Goal: Task Accomplishment & Management: Manage account settings

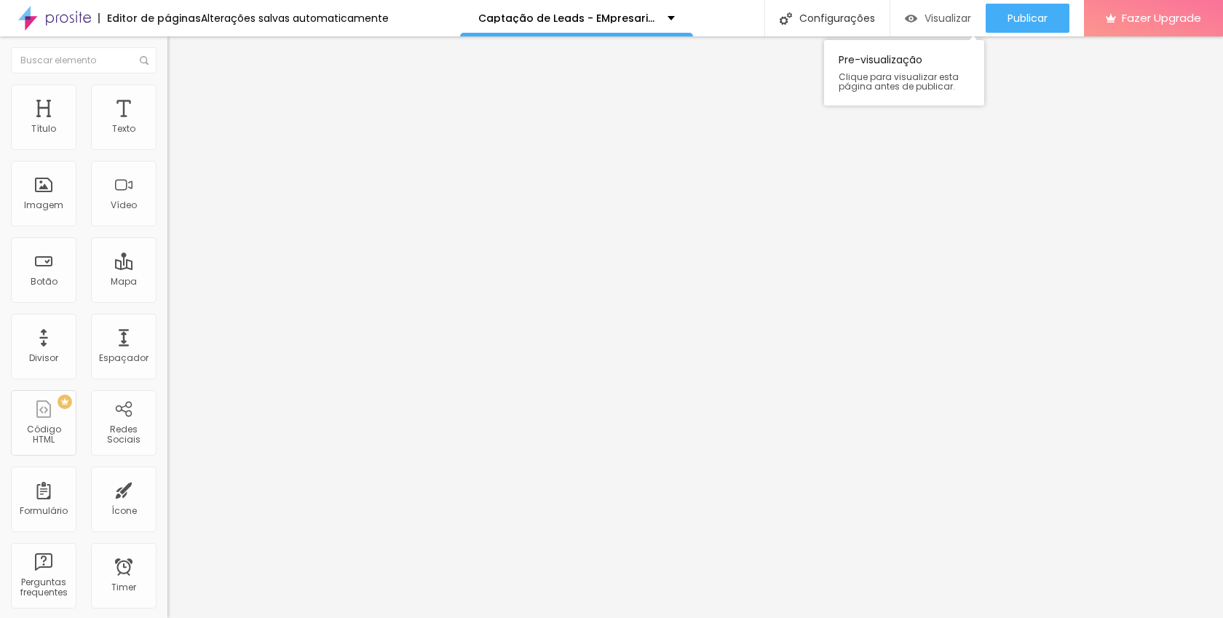
click at [942, 13] on span "Visualizar" at bounding box center [948, 18] width 47 height 12
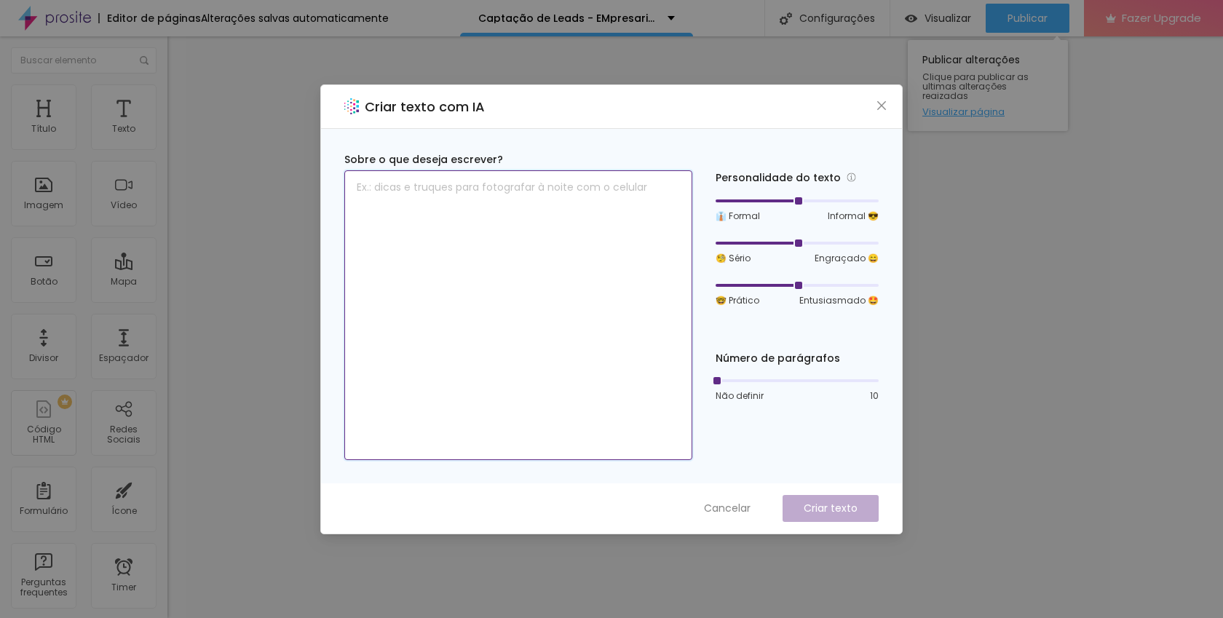
click at [484, 209] on textarea at bounding box center [518, 315] width 348 height 290
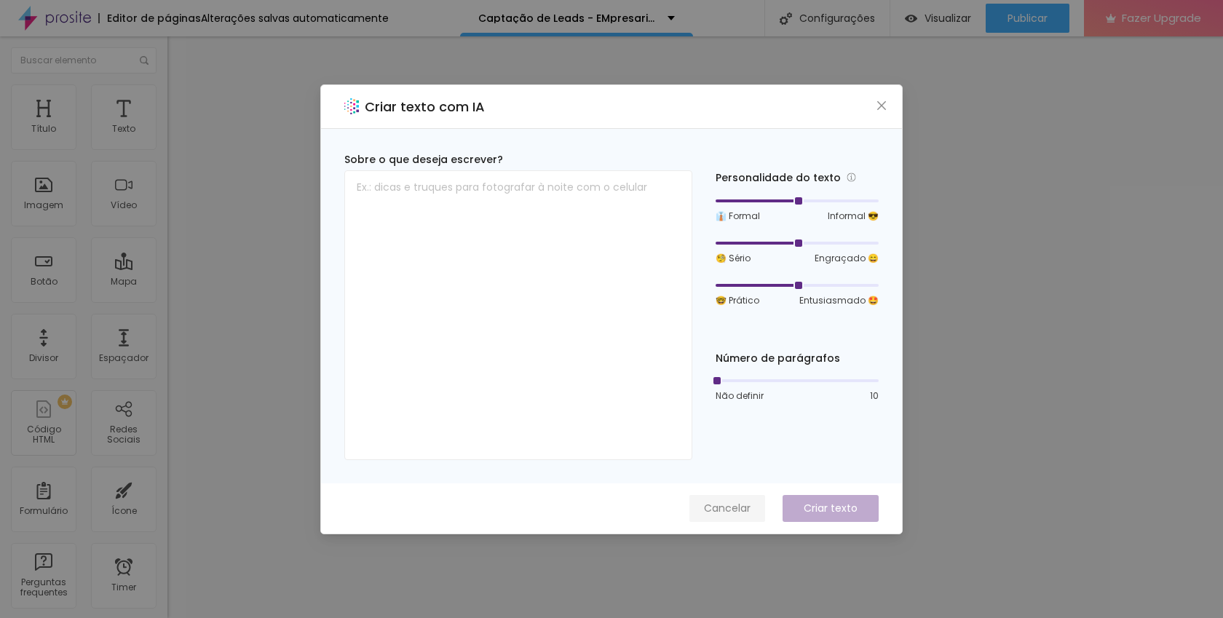
click at [725, 513] on span "Cancelar" at bounding box center [727, 508] width 47 height 15
click at [421, 299] on textarea at bounding box center [518, 315] width 348 height 290
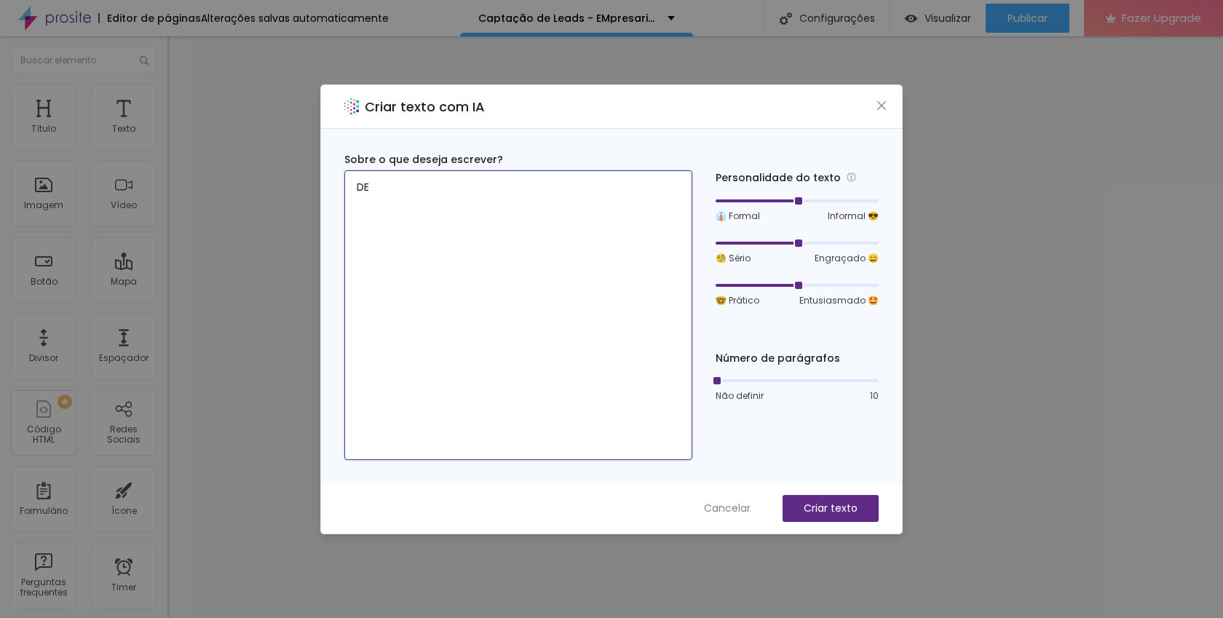
type textarea "D"
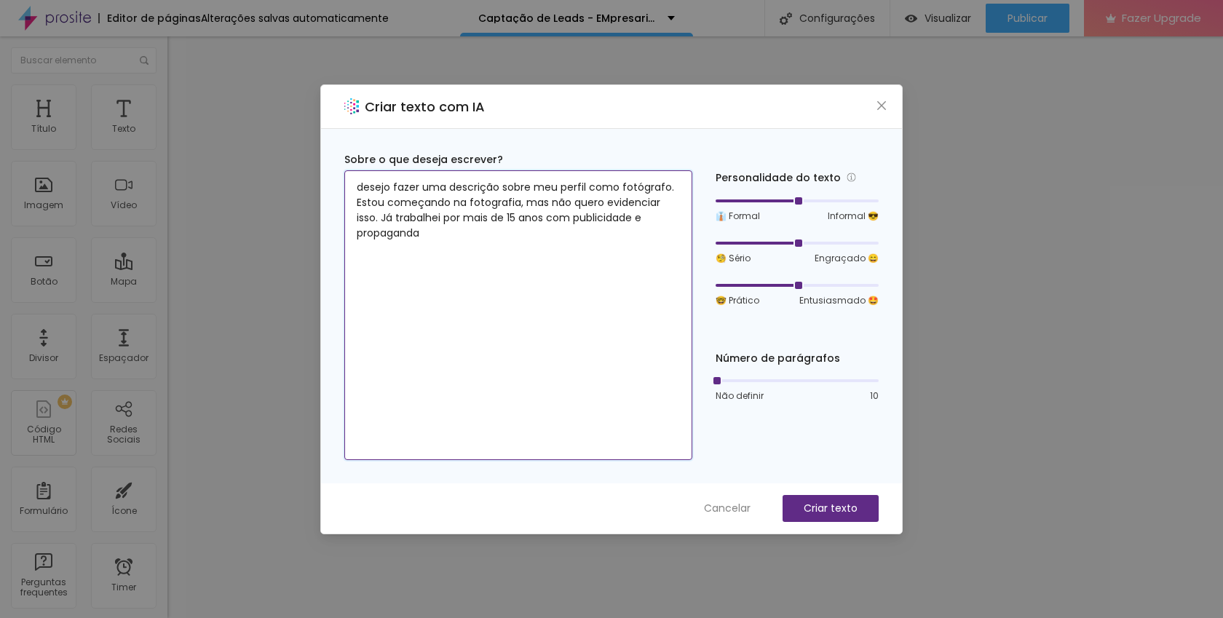
paste textarea "como diretor criativo"
click at [805, 200] on div at bounding box center [797, 201] width 163 height 3
type textarea "desejo fazer uma descrição sobre meu perfil como fotógrafo. Estou começando na …"
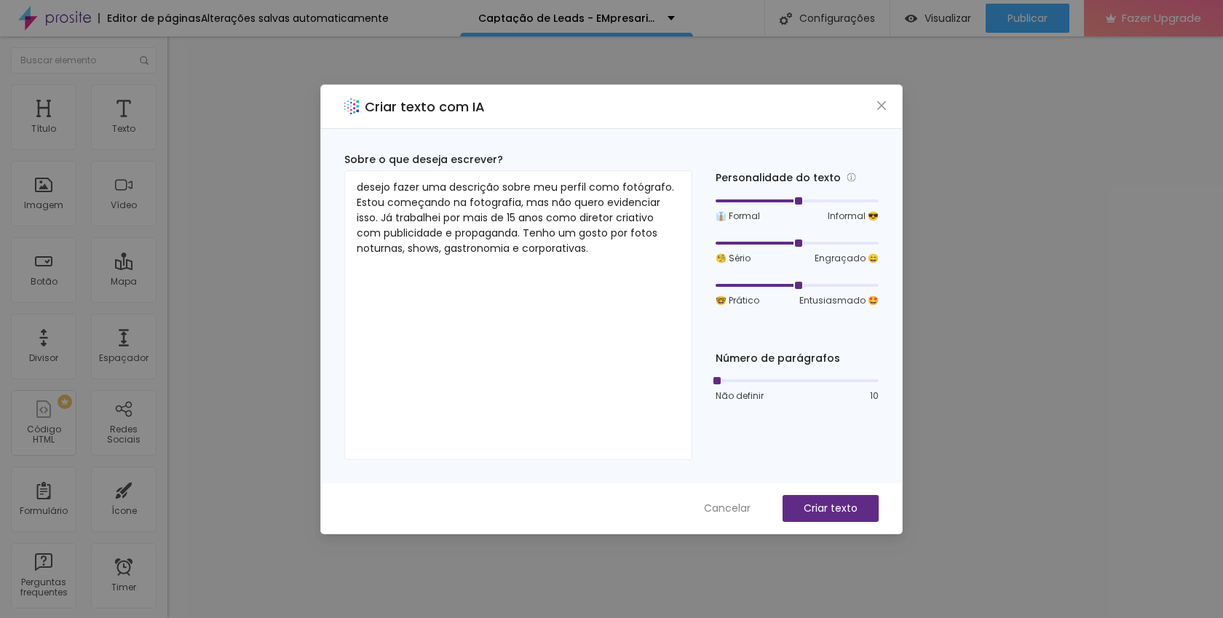
drag, startPoint x: 802, startPoint y: 200, endPoint x: 814, endPoint y: 200, distance: 11.7
click at [814, 200] on div at bounding box center [797, 201] width 163 height 9
drag, startPoint x: 801, startPoint y: 200, endPoint x: 825, endPoint y: 200, distance: 24.0
click at [825, 200] on div at bounding box center [797, 201] width 163 height 9
drag, startPoint x: 800, startPoint y: 242, endPoint x: 825, endPoint y: 242, distance: 25.5
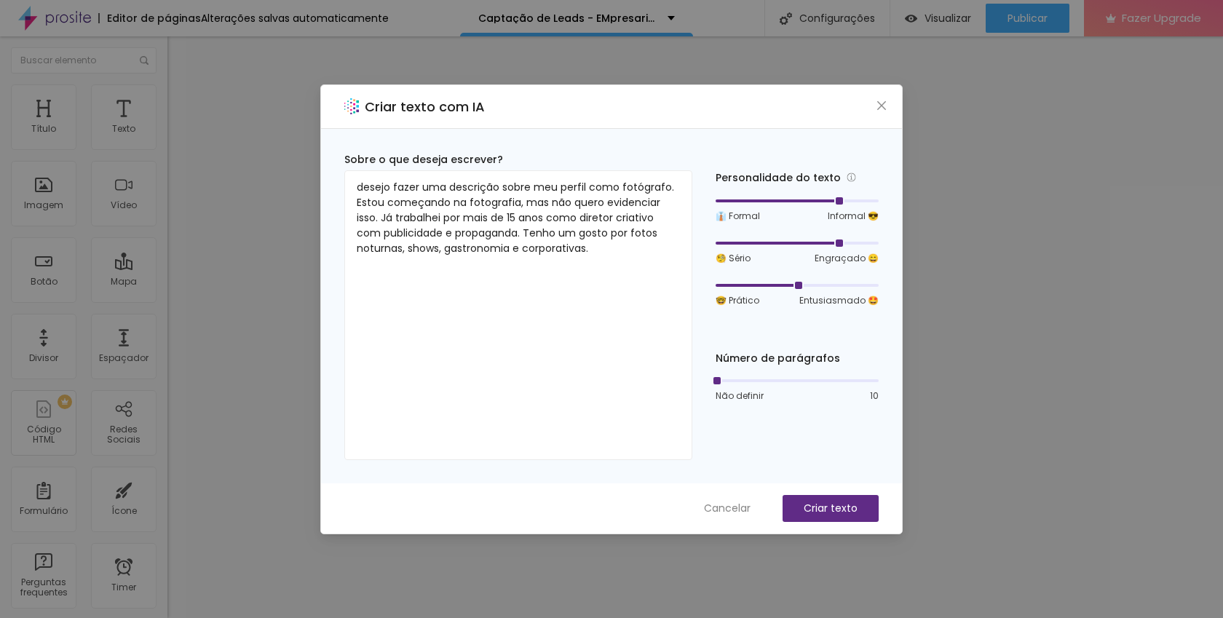
click at [825, 242] on div at bounding box center [797, 243] width 163 height 9
click at [837, 504] on p "Criar texto" at bounding box center [831, 508] width 54 height 15
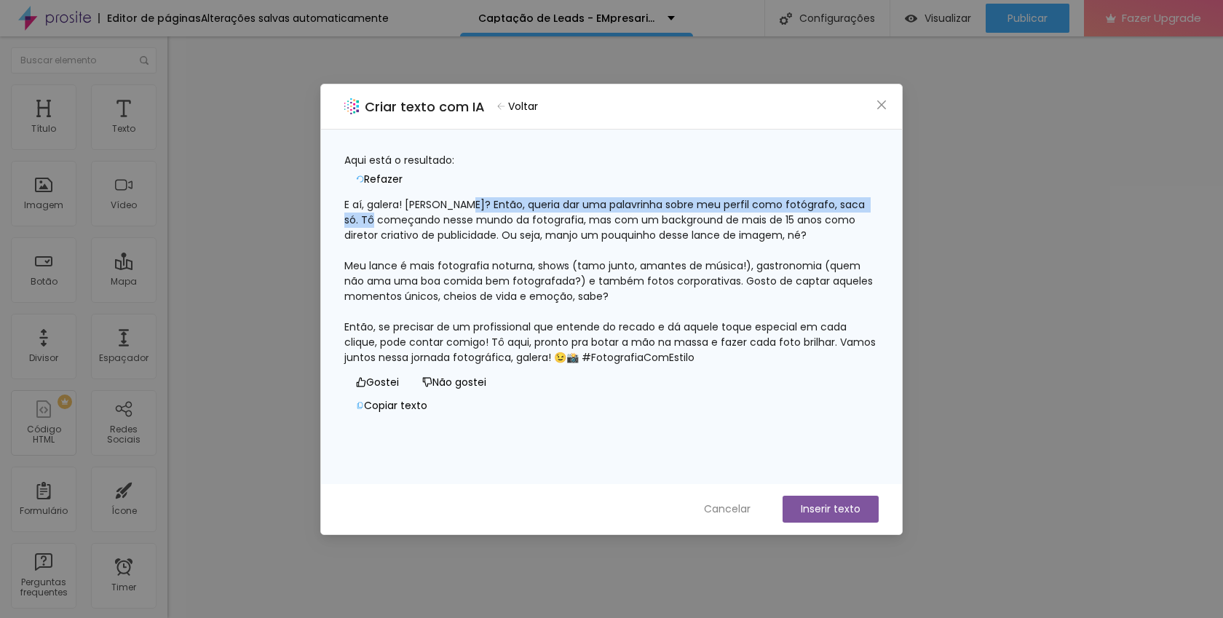
drag, startPoint x: 481, startPoint y: 197, endPoint x: 419, endPoint y: 210, distance: 63.1
click at [419, 210] on div "E aí, galera! [PERSON_NAME]? Então, queria dar uma palavrinha sobre meu perfil …" at bounding box center [611, 281] width 534 height 168
click at [515, 100] on button "Voltar" at bounding box center [518, 106] width 54 height 21
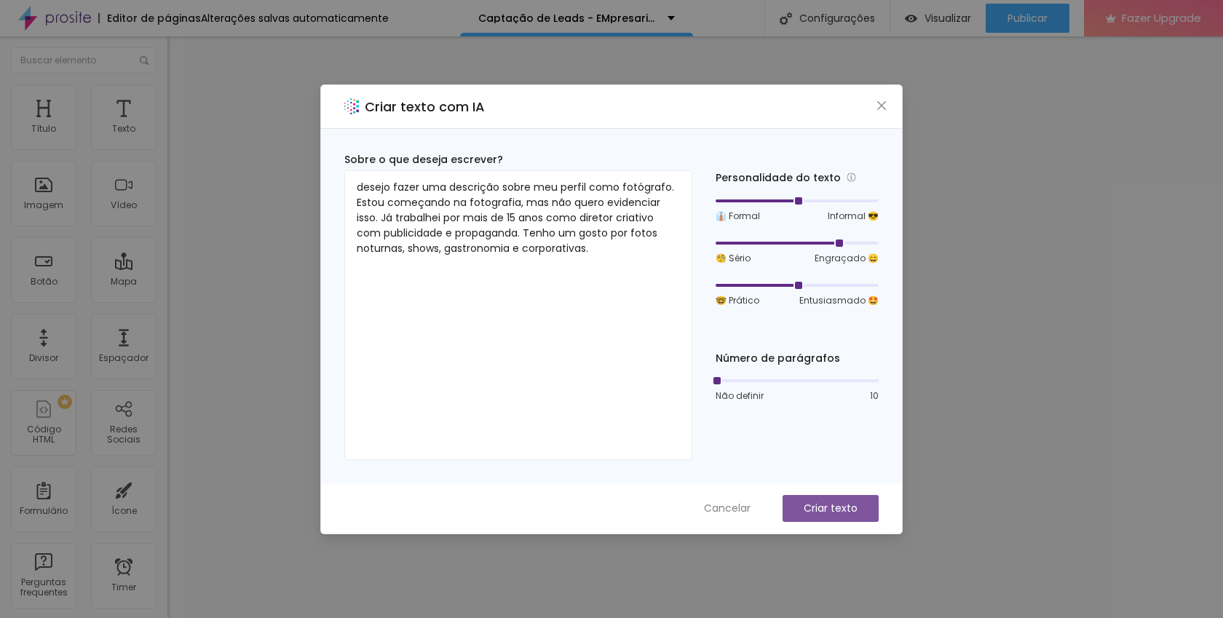
drag, startPoint x: 802, startPoint y: 201, endPoint x: 793, endPoint y: 201, distance: 8.7
click at [793, 201] on div at bounding box center [797, 201] width 163 height 9
drag, startPoint x: 840, startPoint y: 243, endPoint x: 813, endPoint y: 244, distance: 26.2
click at [813, 244] on div at bounding box center [797, 243] width 163 height 9
click at [798, 509] on button "Criar texto" at bounding box center [831, 508] width 96 height 27
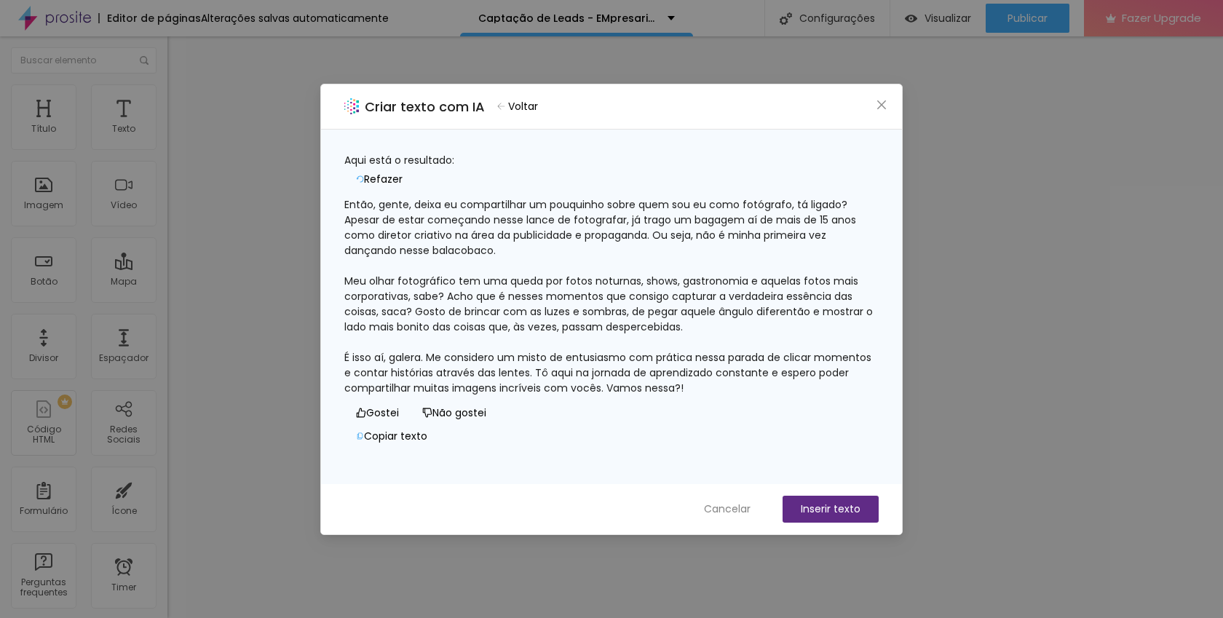
click at [422, 418] on icon "dislike" at bounding box center [427, 413] width 10 height 10
click at [505, 106] on icon "button" at bounding box center [501, 106] width 7 height 7
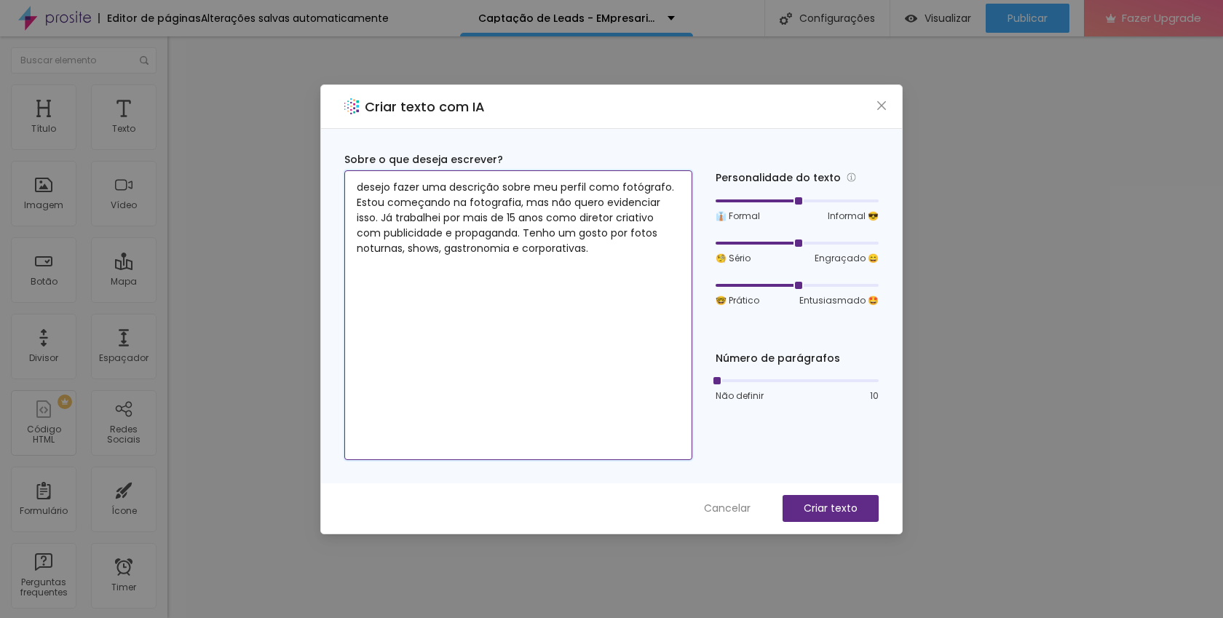
click at [596, 248] on textarea "desejo fazer uma descrição sobre meu perfil como fotógrafo. Estou começando na …" at bounding box center [518, 315] width 348 height 290
click at [756, 201] on div at bounding box center [797, 201] width 163 height 9
click at [762, 242] on div at bounding box center [797, 243] width 163 height 9
click at [758, 282] on div at bounding box center [797, 285] width 163 height 9
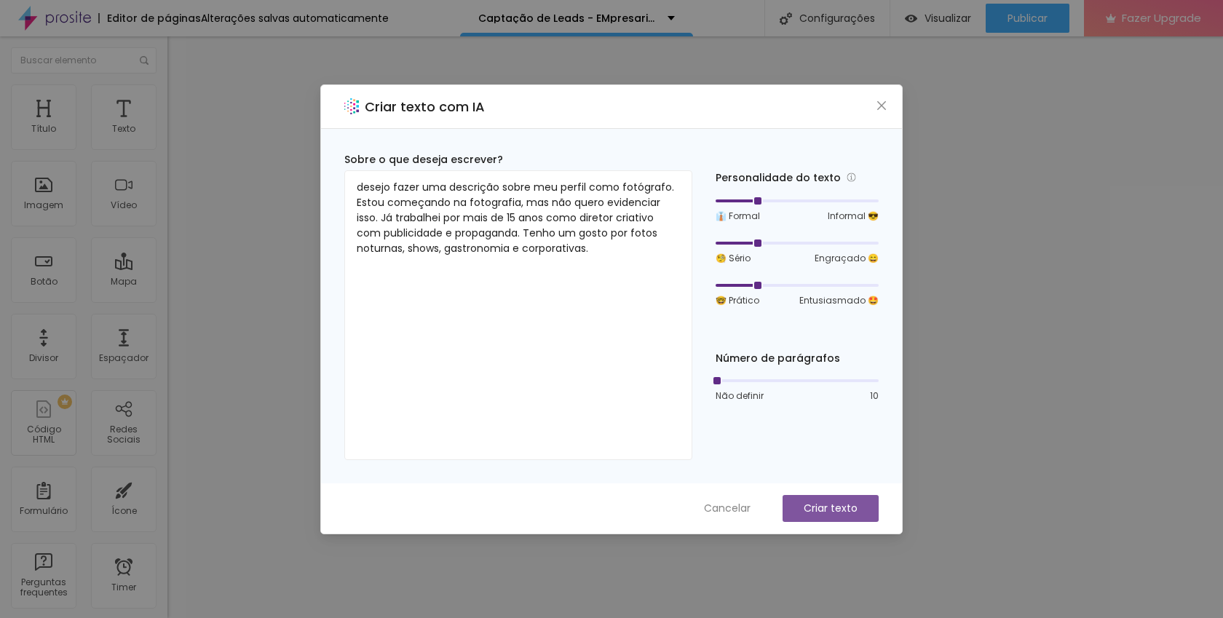
click at [818, 516] on p "Criar texto" at bounding box center [831, 508] width 54 height 15
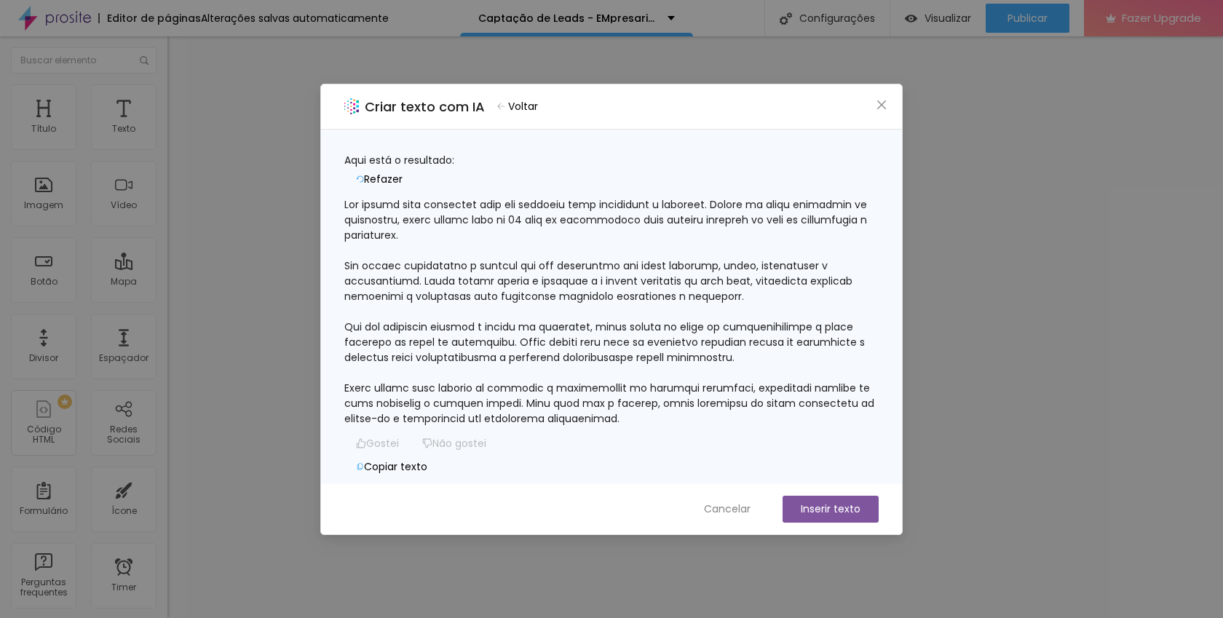
scroll to position [44, 0]
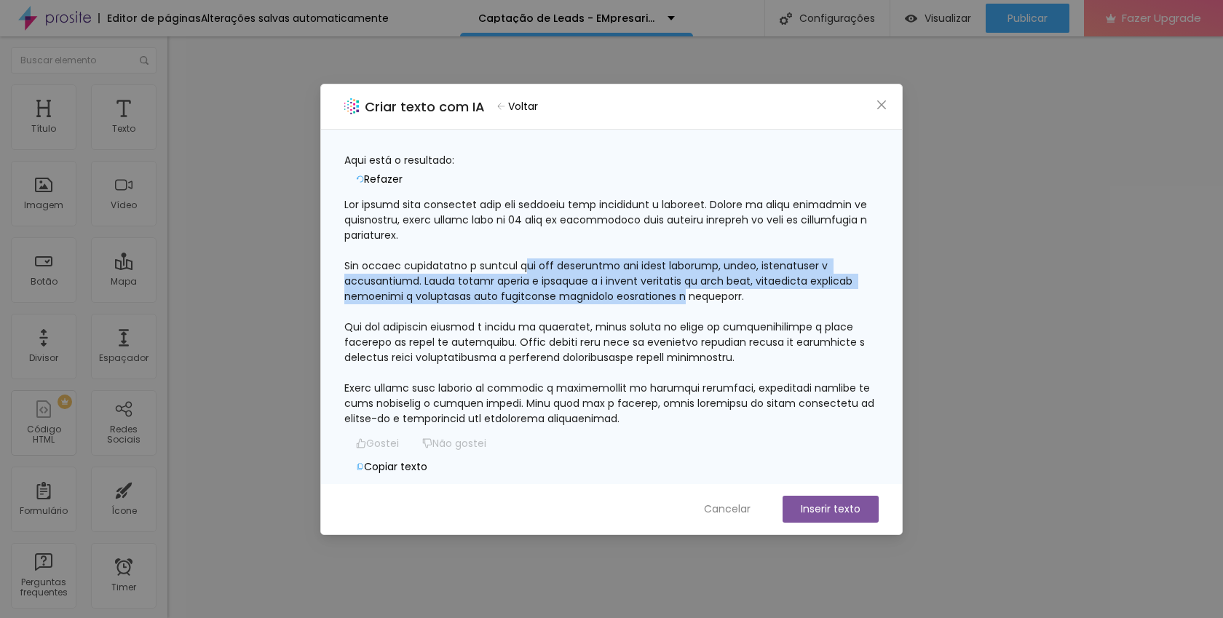
drag, startPoint x: 542, startPoint y: 215, endPoint x: 739, endPoint y: 242, distance: 198.5
click at [739, 242] on div at bounding box center [611, 311] width 534 height 229
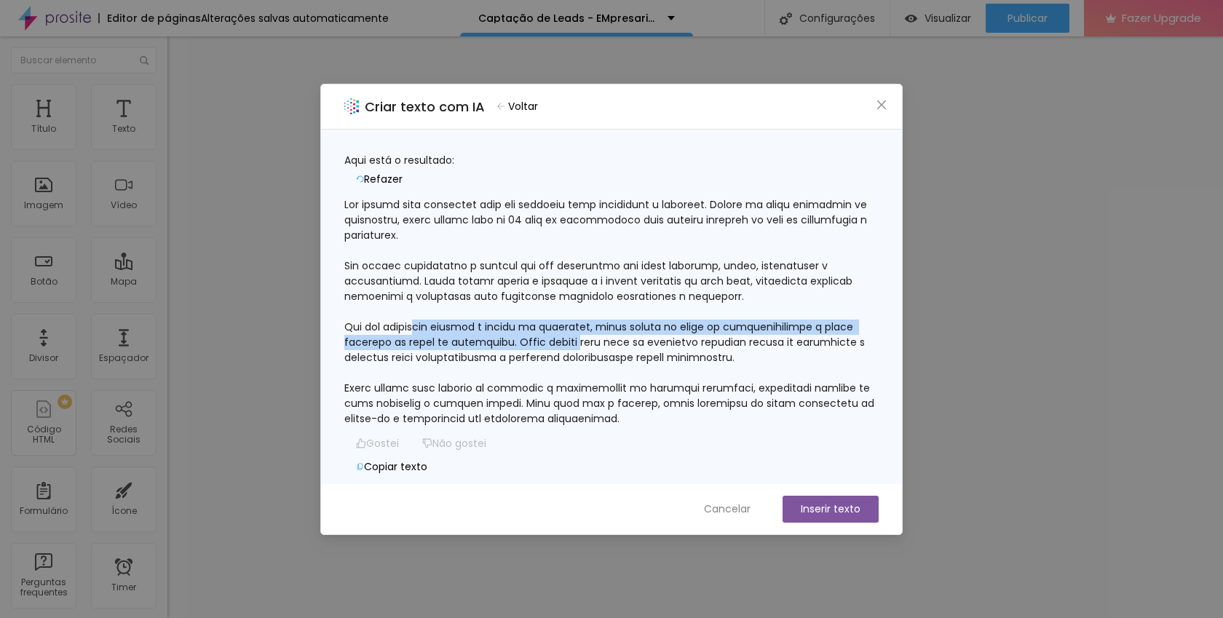
drag, startPoint x: 474, startPoint y: 273, endPoint x: 742, endPoint y: 294, distance: 268.8
click at [742, 294] on div at bounding box center [611, 311] width 534 height 229
click at [834, 513] on button "Inserir texto" at bounding box center [831, 509] width 96 height 27
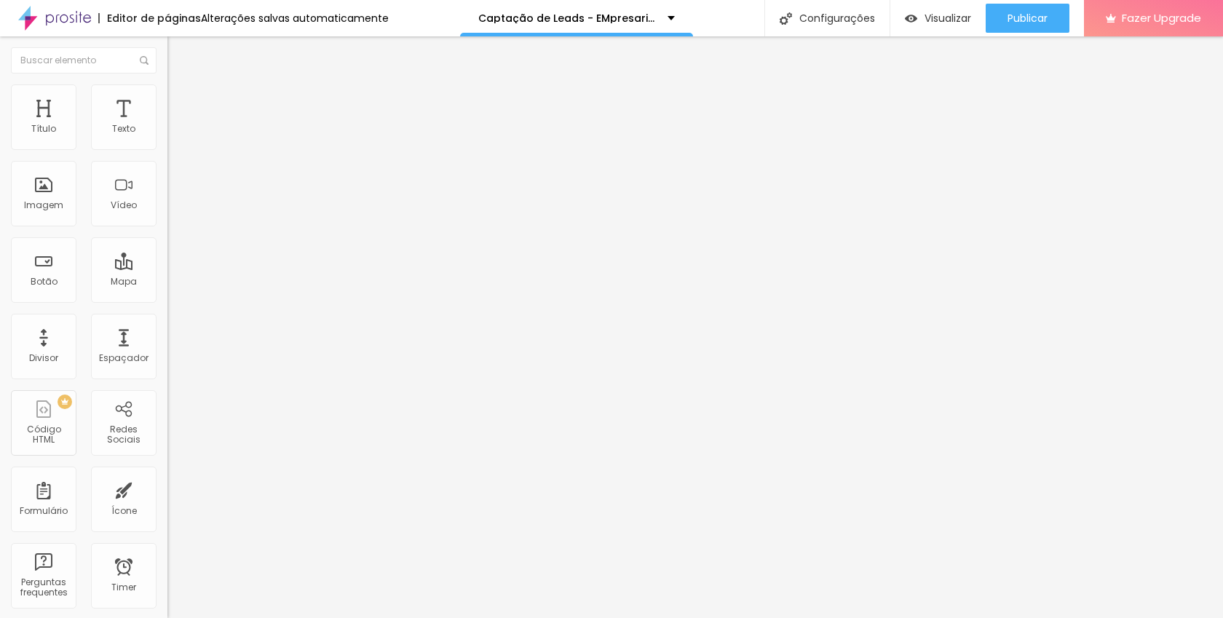
click at [178, 51] on img "button" at bounding box center [184, 53] width 12 height 12
click at [167, 125] on span "Trocar imagem" at bounding box center [206, 119] width 79 height 12
click at [309, 617] on div at bounding box center [611, 627] width 1223 height 0
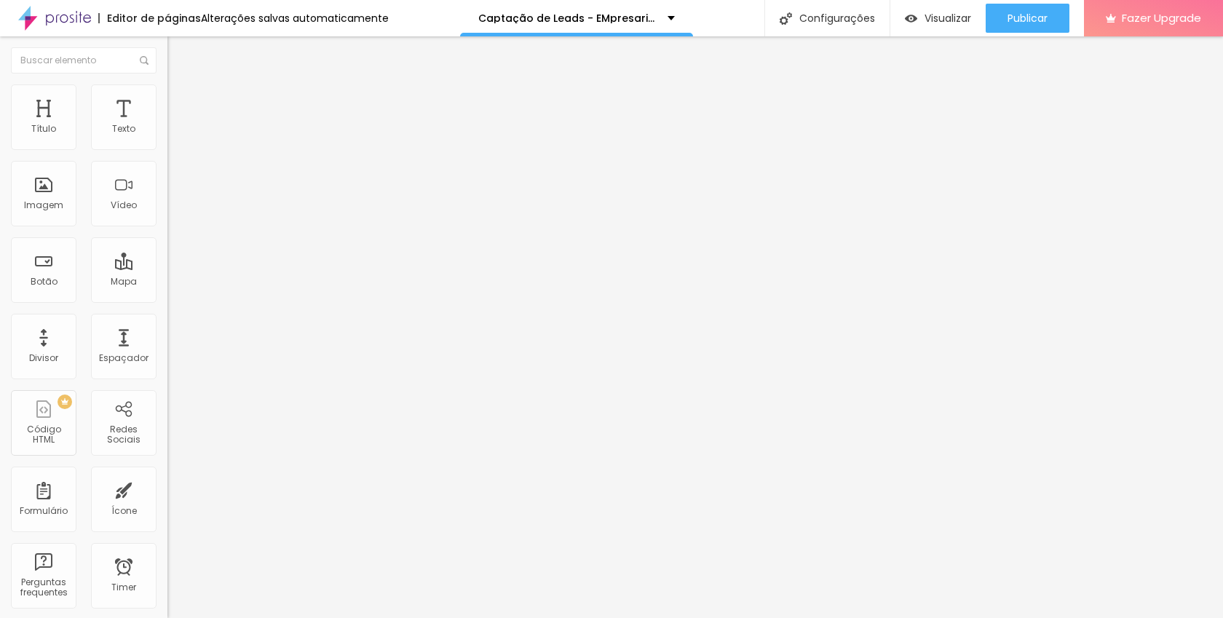
click at [167, 125] on span "Trocar imagem" at bounding box center [206, 119] width 79 height 12
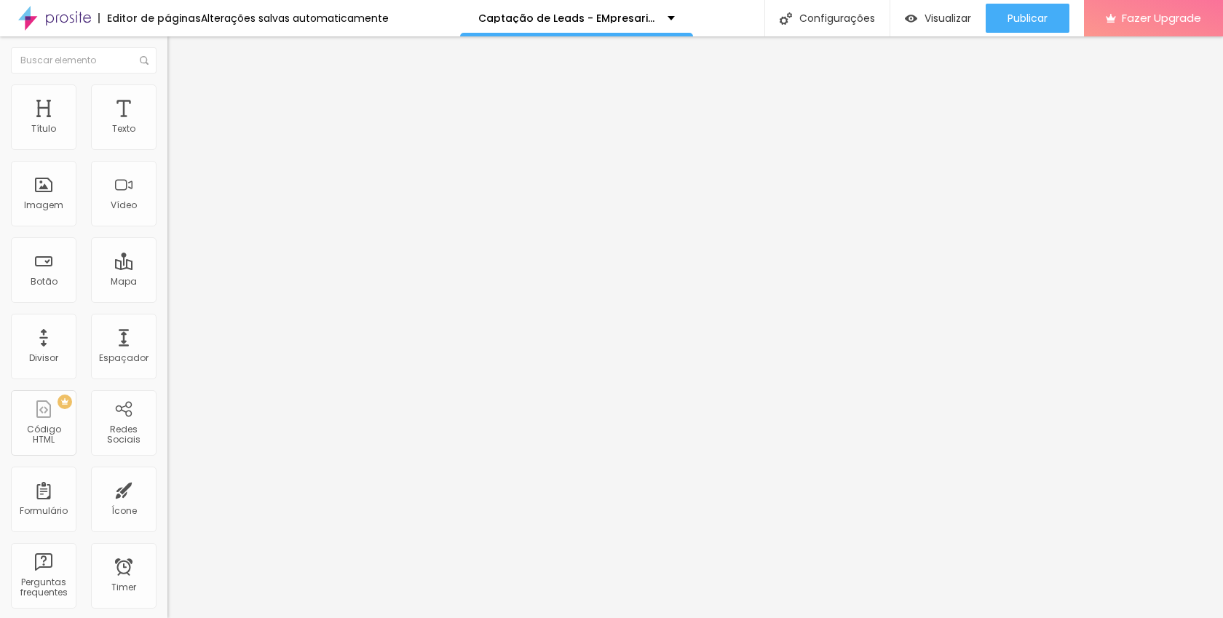
click at [167, 125] on span "Trocar imagem" at bounding box center [206, 119] width 79 height 12
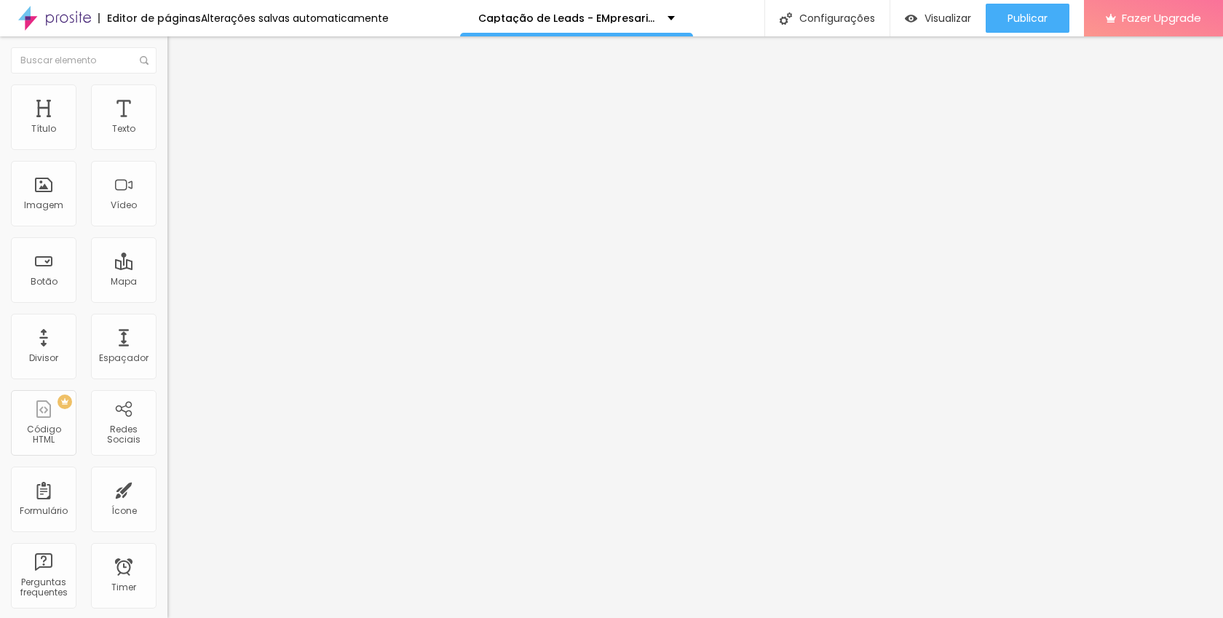
click at [167, 125] on span "Trocar imagem" at bounding box center [206, 119] width 79 height 12
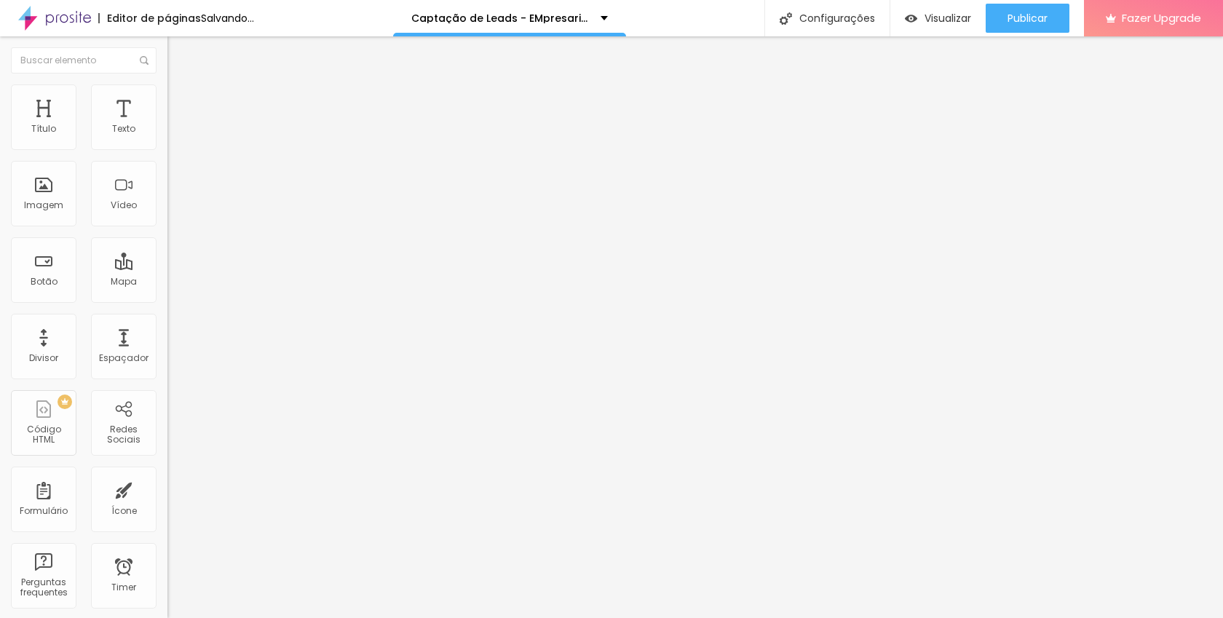
click at [167, 125] on span "Trocar imagem" at bounding box center [206, 119] width 79 height 12
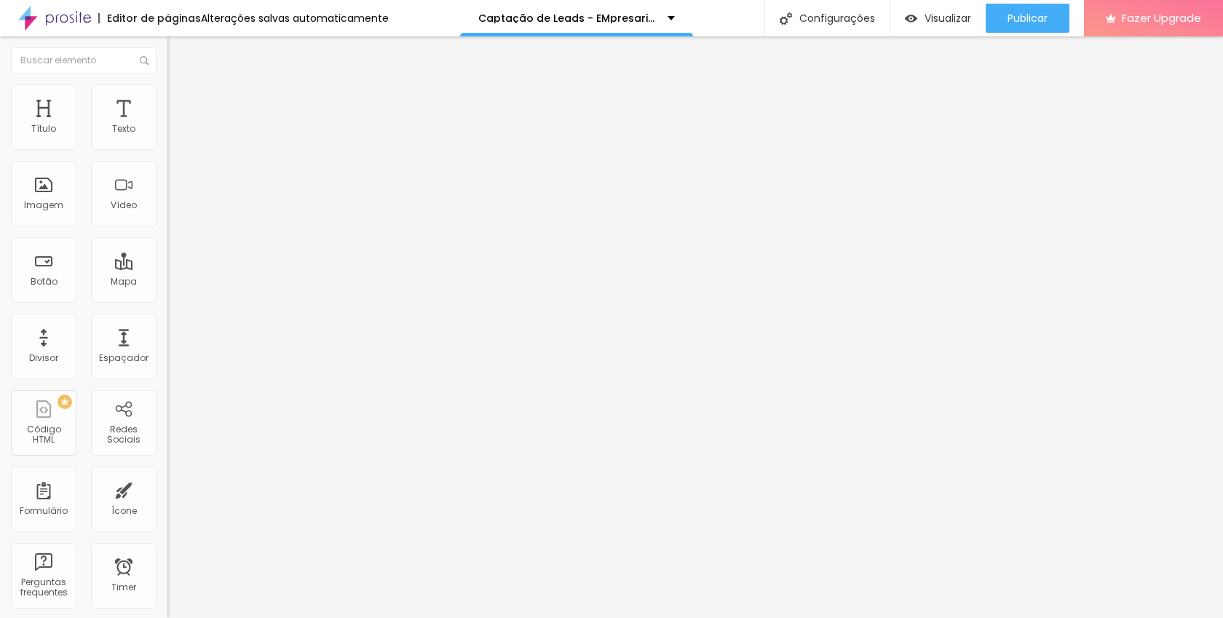
click at [167, 125] on span "Trocar imagem" at bounding box center [206, 119] width 79 height 12
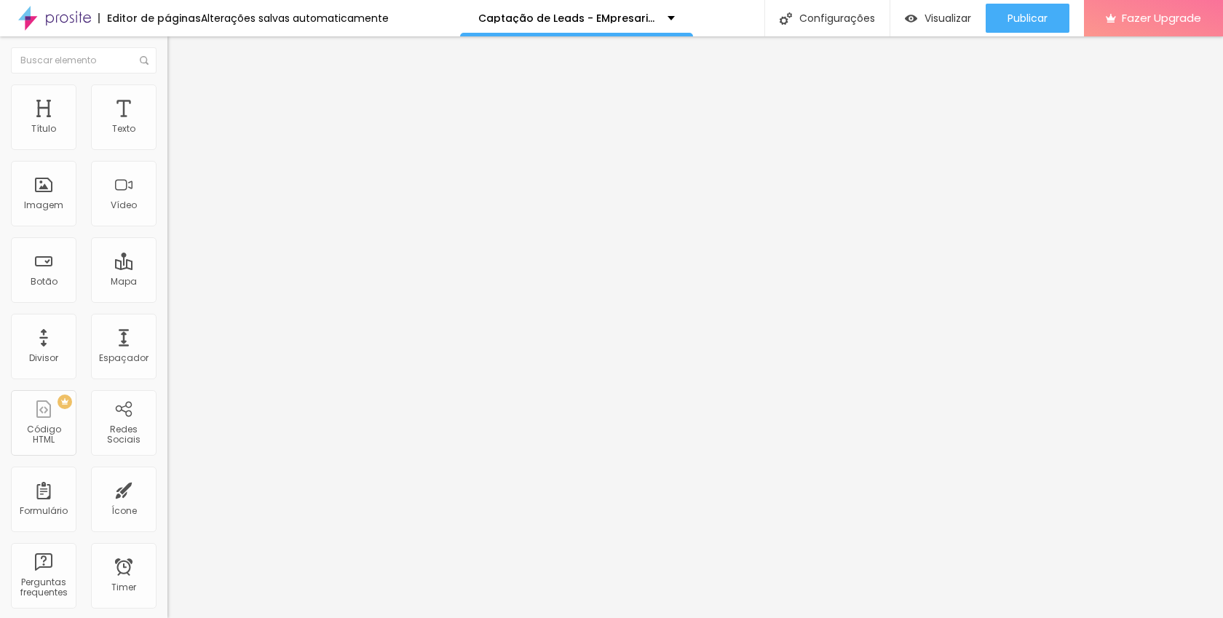
scroll to position [0, 0]
click at [167, 125] on span "Trocar imagem" at bounding box center [206, 119] width 79 height 12
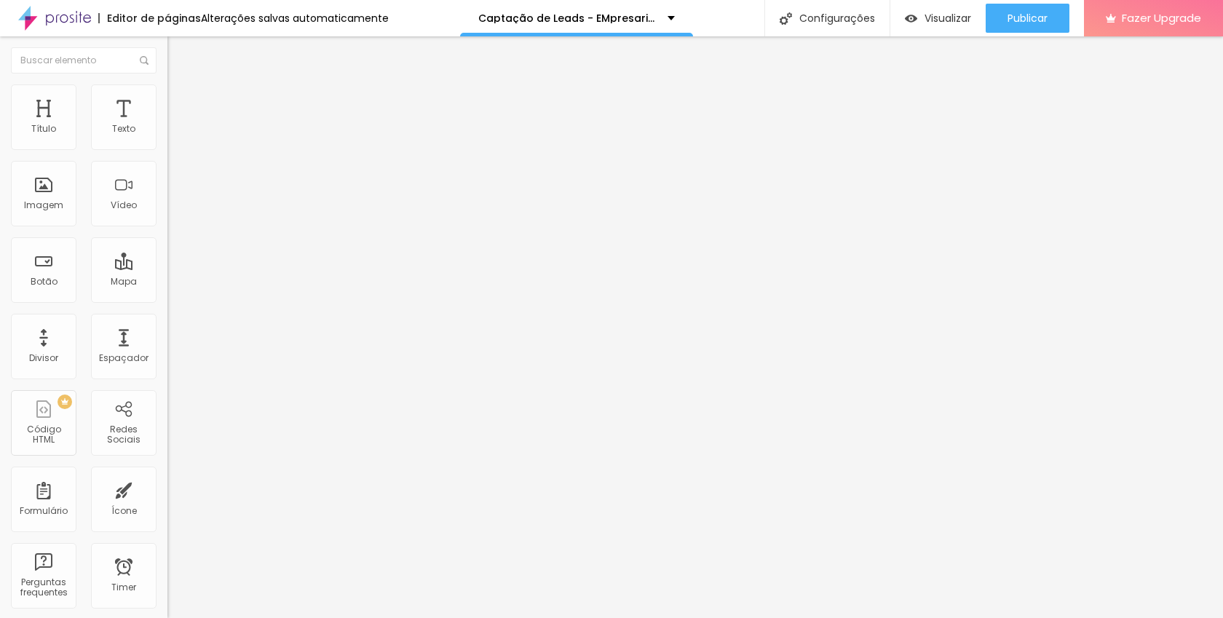
click at [167, 125] on span "Trocar imagem" at bounding box center [206, 119] width 79 height 12
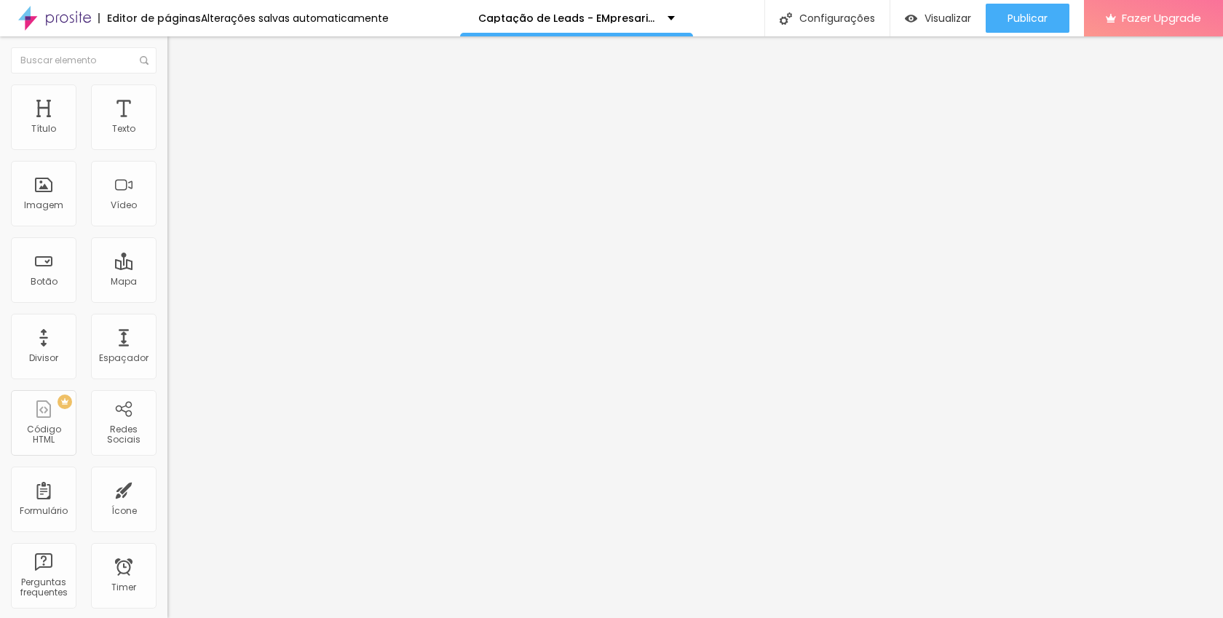
click at [167, 228] on span "16:9 Cinema" at bounding box center [194, 222] width 55 height 12
click at [167, 250] on span "Padrão" at bounding box center [183, 244] width 33 height 12
click at [167, 259] on span "Quadrado" at bounding box center [190, 253] width 47 height 12
click at [167, 268] on span "Original" at bounding box center [184, 262] width 35 height 12
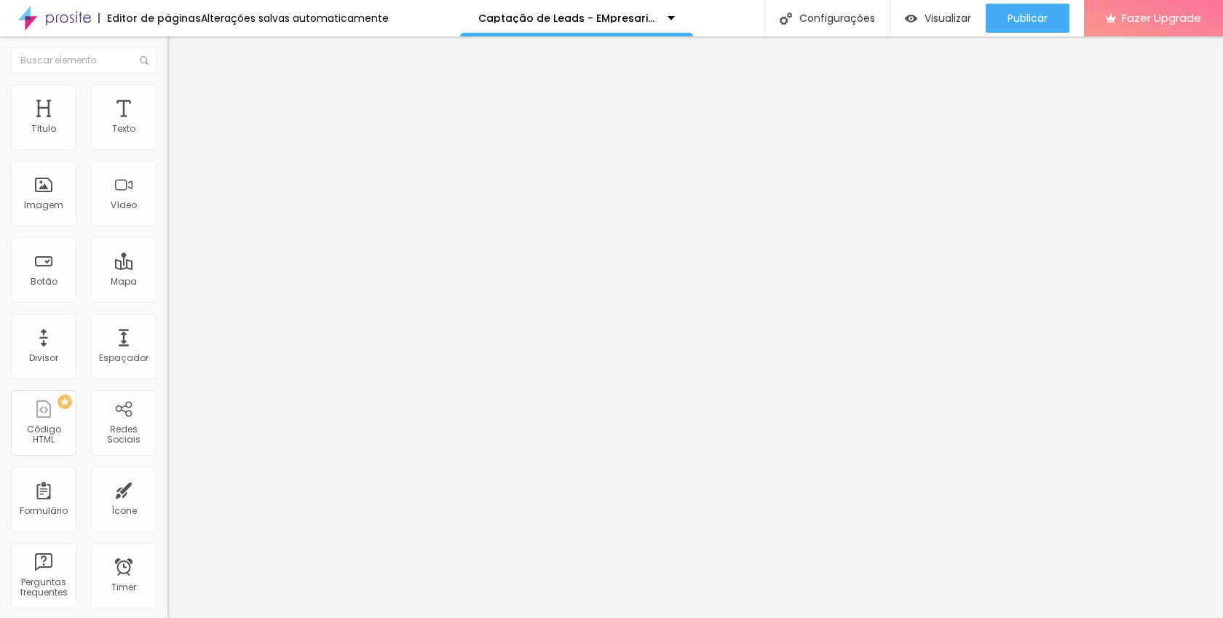
click at [167, 237] on span "Cinema" at bounding box center [185, 230] width 36 height 12
click at [167, 125] on span "Trocar imagem" at bounding box center [206, 119] width 79 height 12
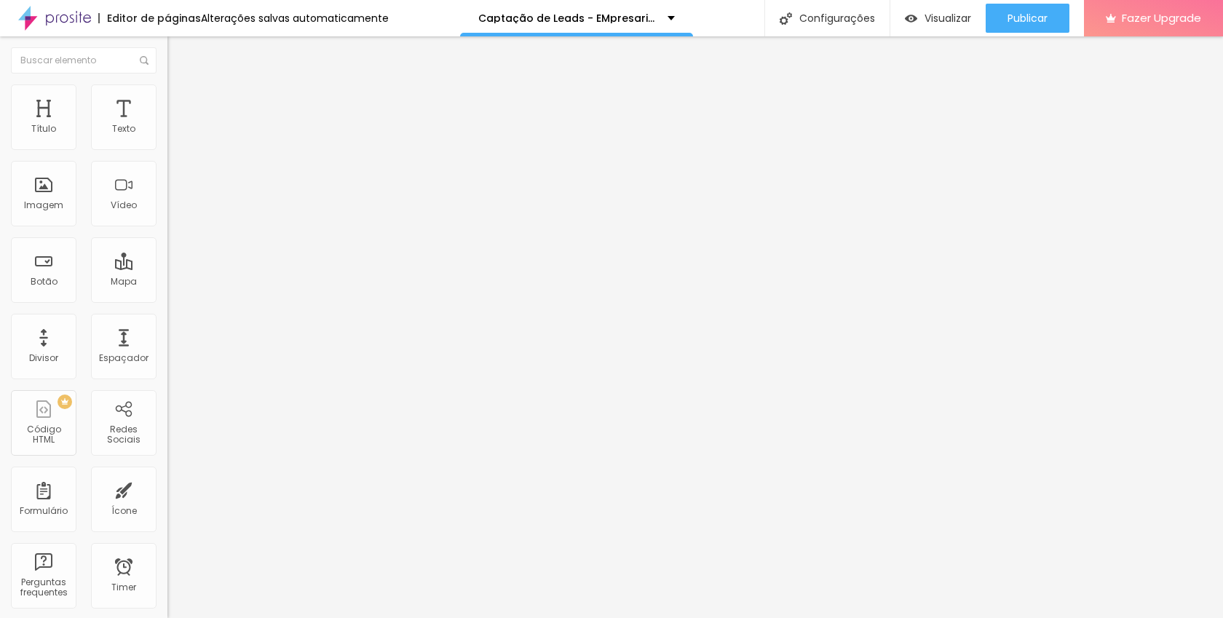
scroll to position [20, 0]
click at [167, 125] on span "Trocar imagem" at bounding box center [206, 119] width 79 height 12
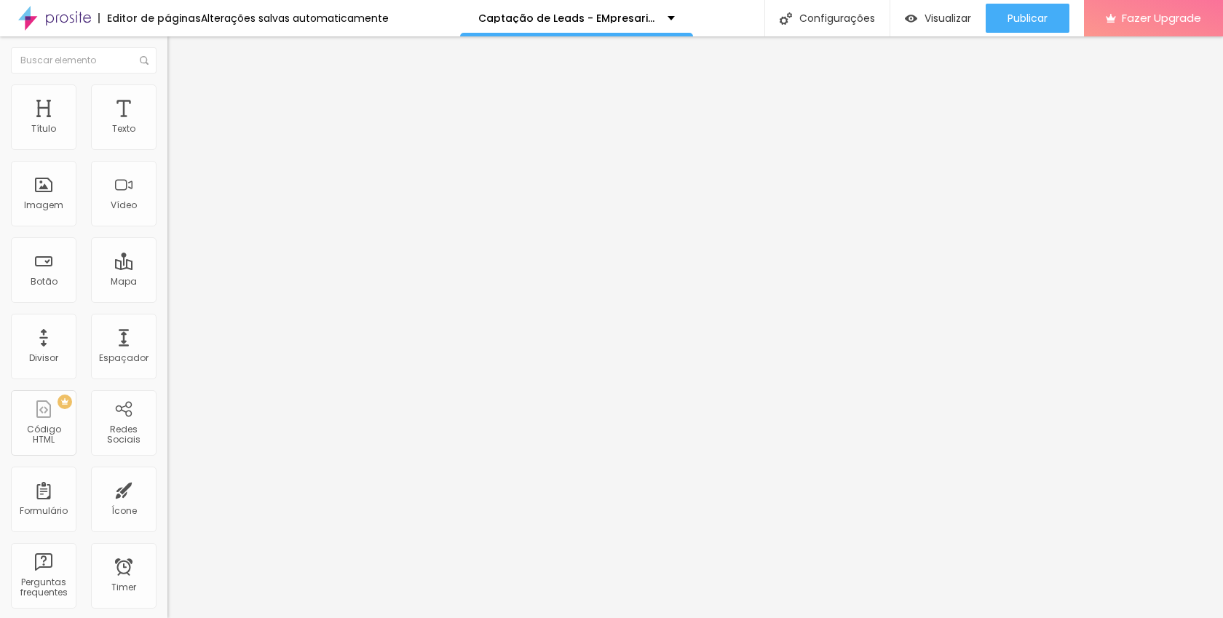
click at [167, 228] on span "16:9 Cinema" at bounding box center [194, 222] width 55 height 12
click at [167, 250] on span "Padrão" at bounding box center [183, 244] width 33 height 12
click at [167, 259] on span "Quadrado" at bounding box center [190, 253] width 47 height 12
click at [167, 228] on span "16:9 Cinema" at bounding box center [194, 222] width 55 height 12
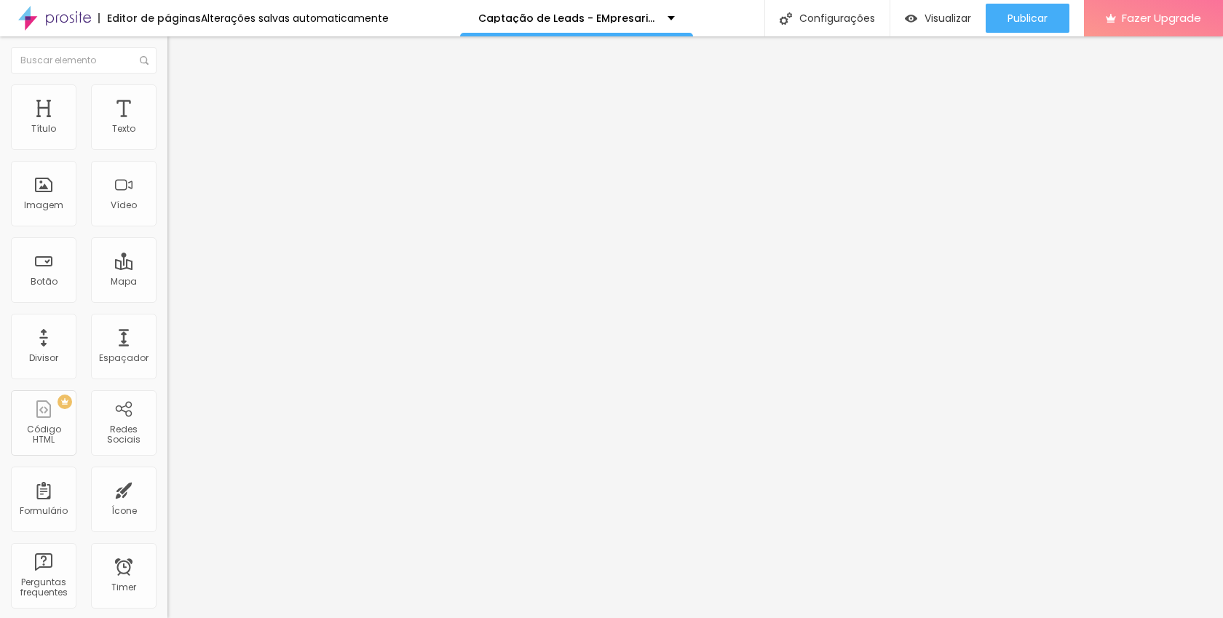
click at [167, 259] on span "Quadrado" at bounding box center [190, 253] width 47 height 12
click at [167, 228] on span "16:9 Cinema" at bounding box center [194, 222] width 55 height 12
click at [167, 259] on span "Quadrado" at bounding box center [190, 253] width 47 height 12
click at [189, 160] on div "Conectar" at bounding box center [215, 145] width 52 height 29
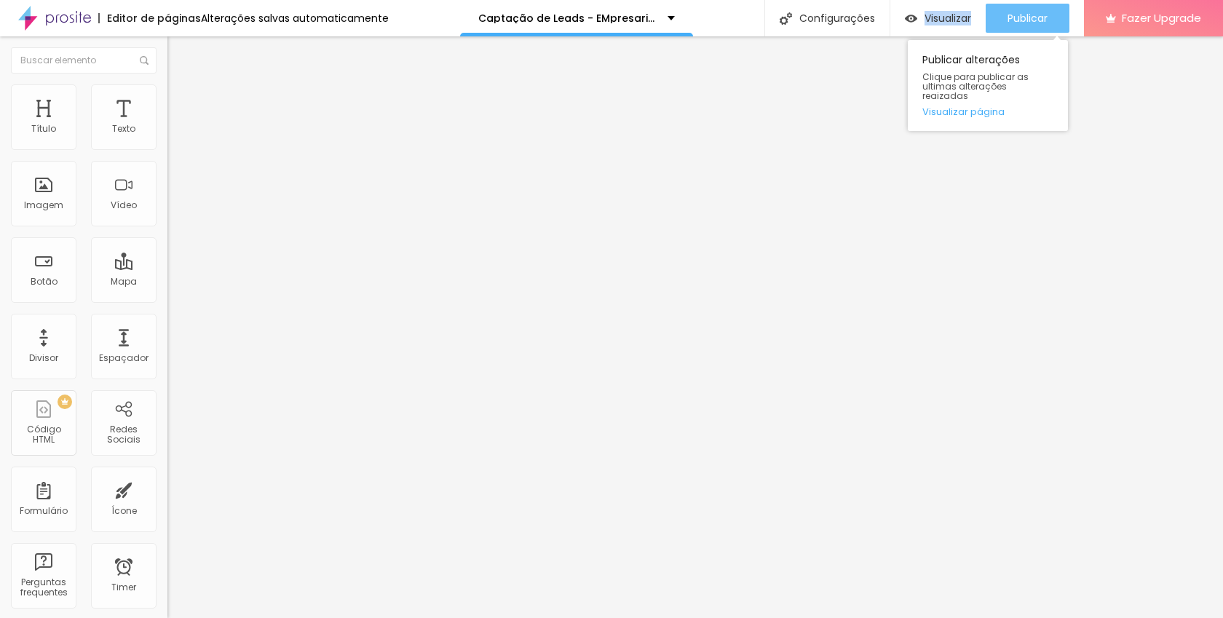
click at [1022, 17] on span "Publicar" at bounding box center [1028, 18] width 40 height 12
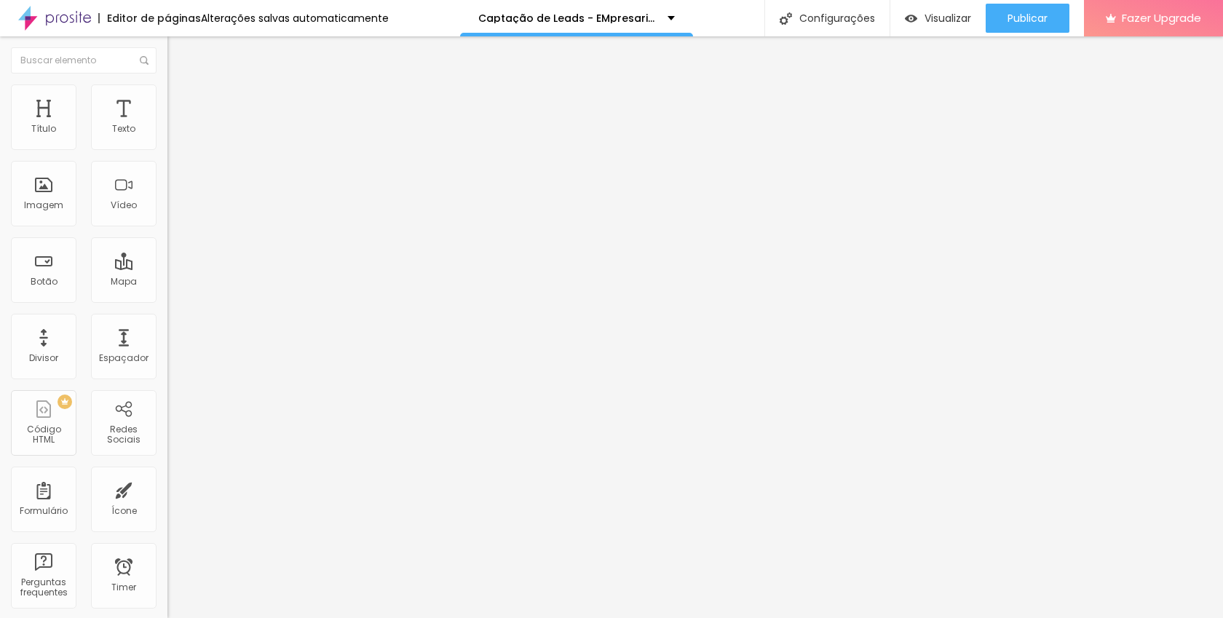
click at [167, 125] on span "Trocar imagem" at bounding box center [206, 119] width 79 height 12
click at [167, 133] on span "Encaixotado" at bounding box center [195, 126] width 57 height 12
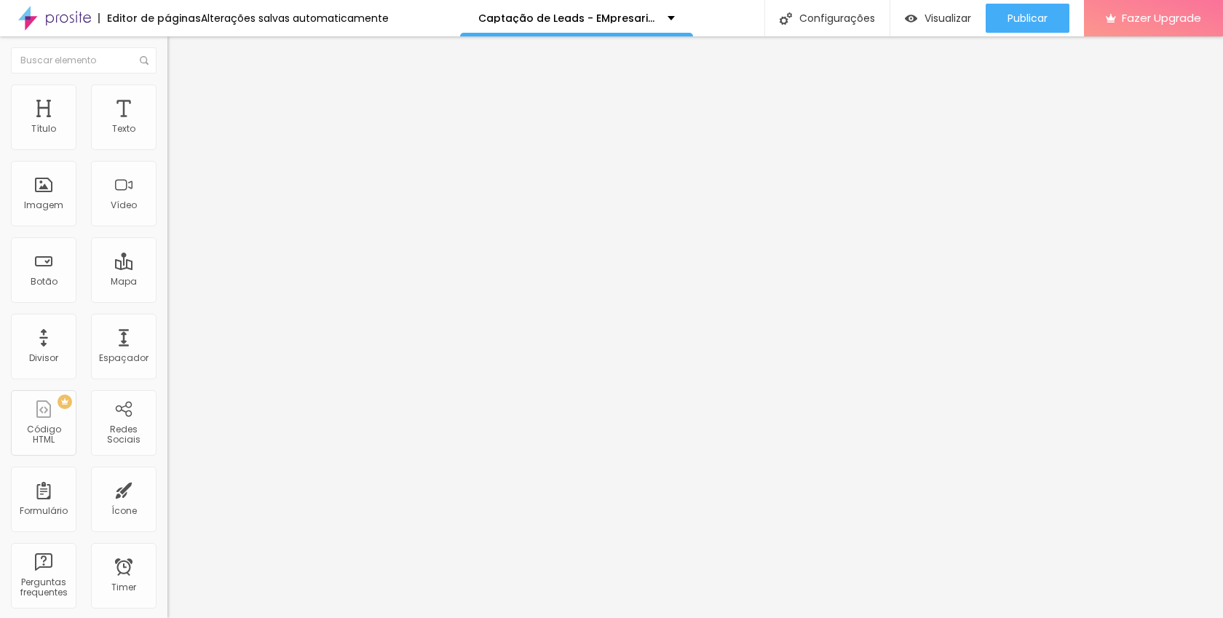
click at [167, 87] on li "Estilo" at bounding box center [250, 91] width 167 height 15
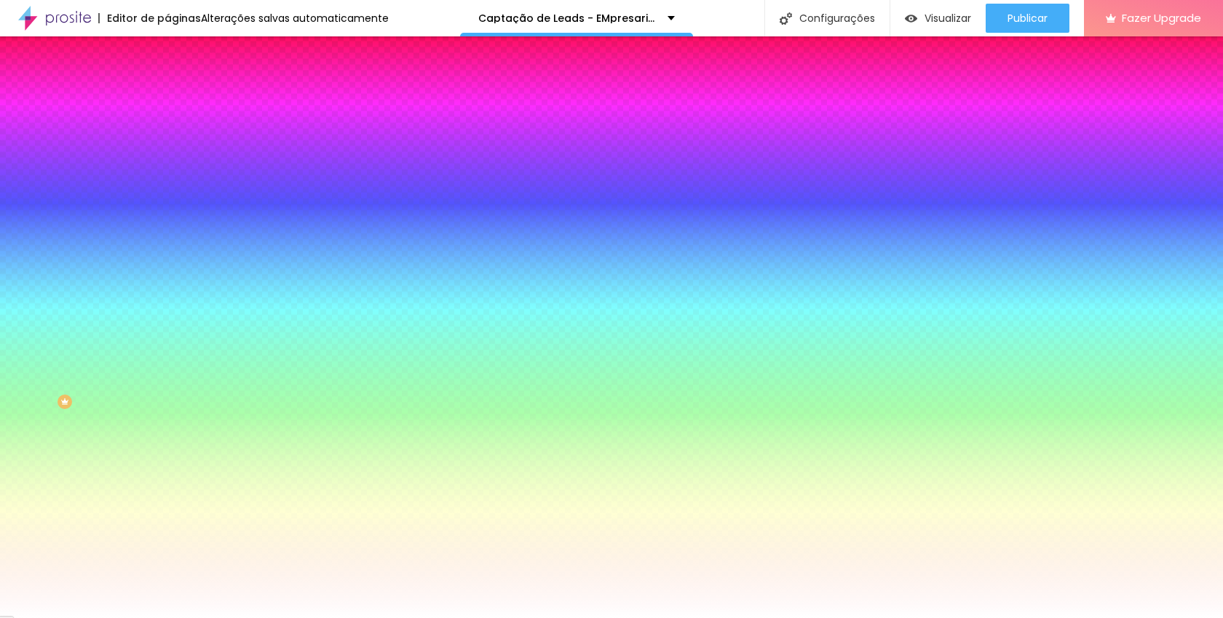
click at [167, 213] on input "#FFFFFF" at bounding box center [254, 205] width 175 height 15
click at [167, 198] on div at bounding box center [250, 198] width 167 height 0
click at [167, 213] on input "#FFFFFF" at bounding box center [254, 205] width 175 height 15
click at [167, 198] on div at bounding box center [250, 198] width 167 height 0
click at [173, 194] on icon "button" at bounding box center [178, 189] width 10 height 10
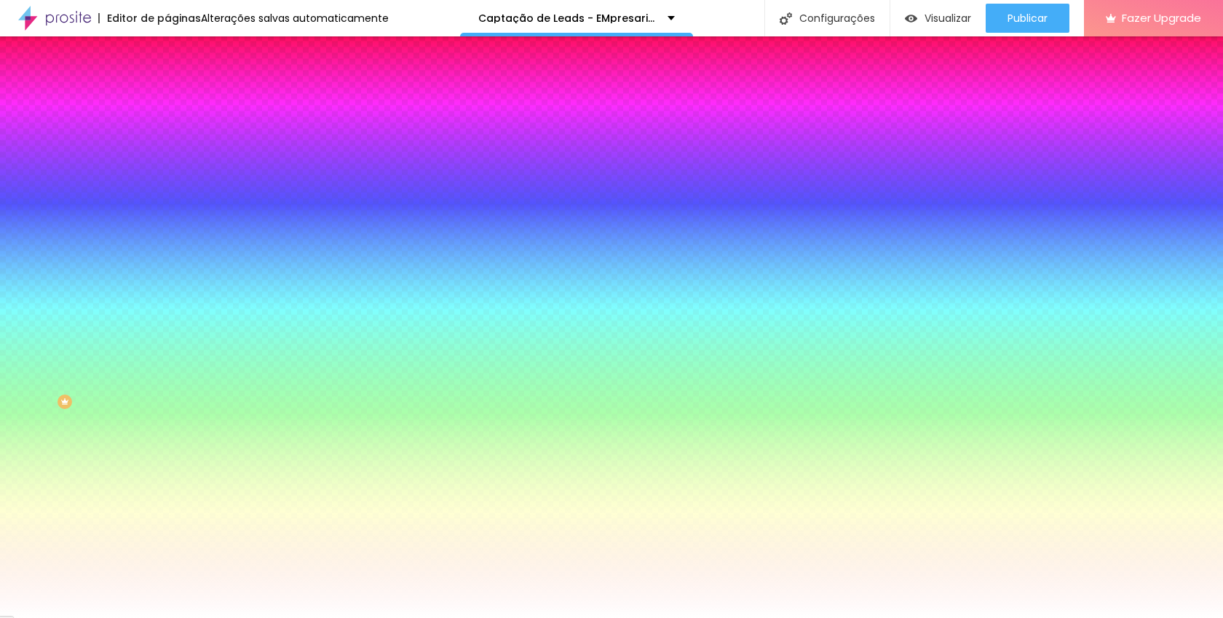
click at [167, 198] on div at bounding box center [250, 198] width 167 height 0
click at [167, 39] on button "Editar Seção" at bounding box center [250, 52] width 167 height 33
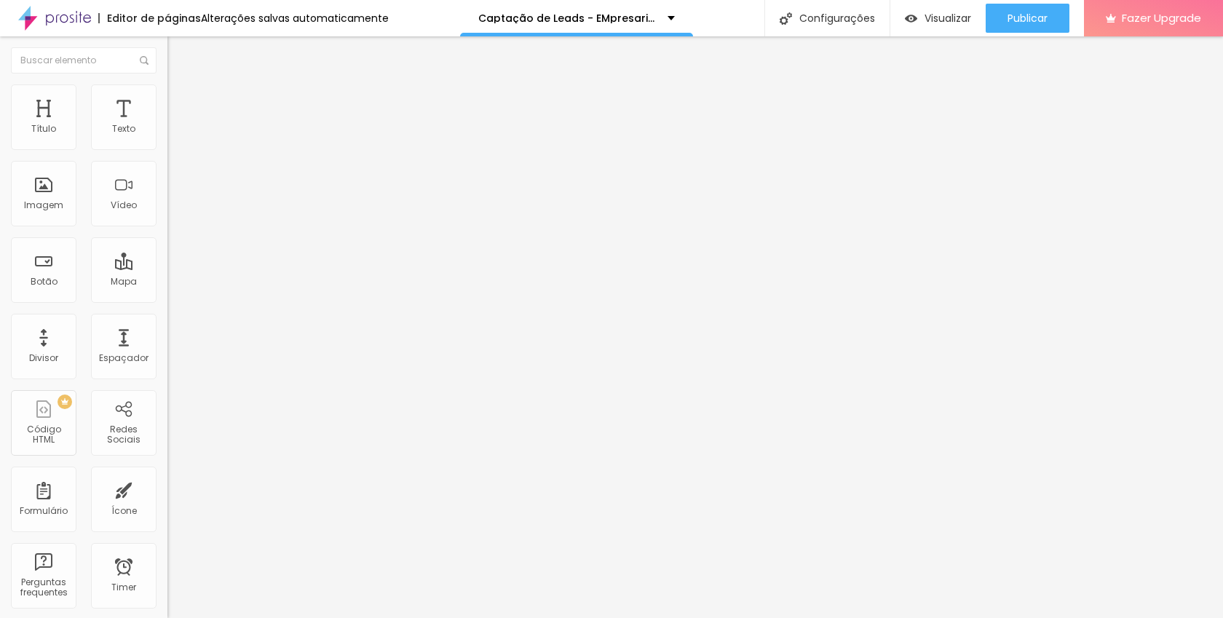
click at [167, 94] on li "Estilo" at bounding box center [250, 91] width 167 height 15
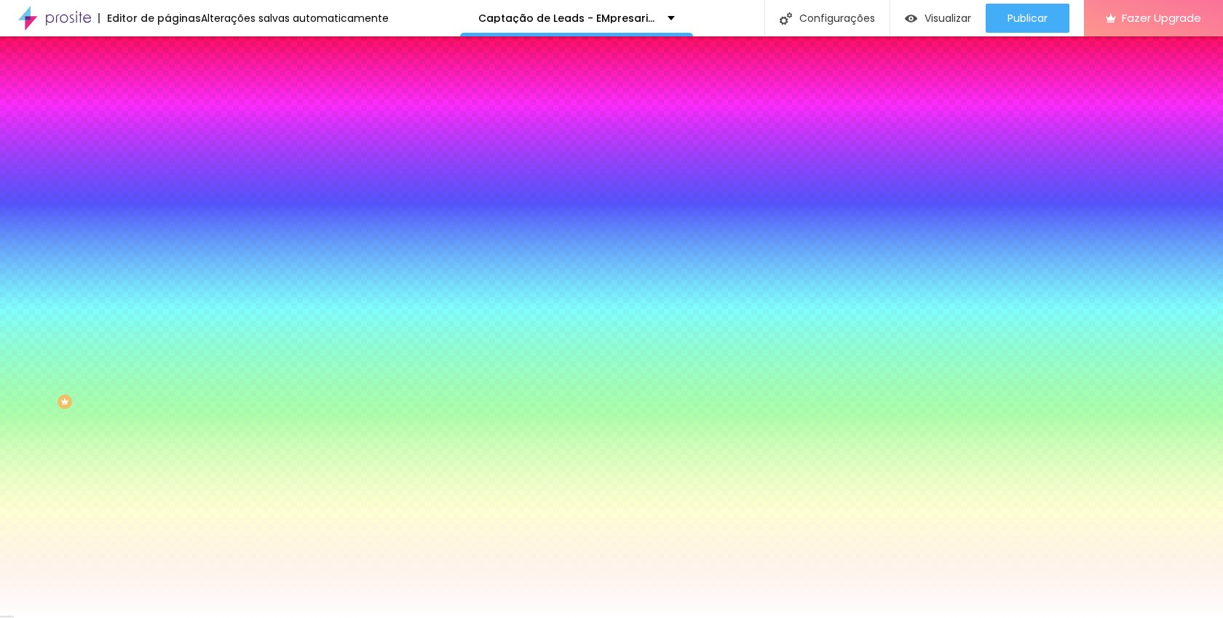
click at [247, 131] on img at bounding box center [251, 126] width 9 height 9
click at [167, 198] on div at bounding box center [250, 198] width 167 height 0
click at [127, 379] on div at bounding box center [611, 309] width 1223 height 618
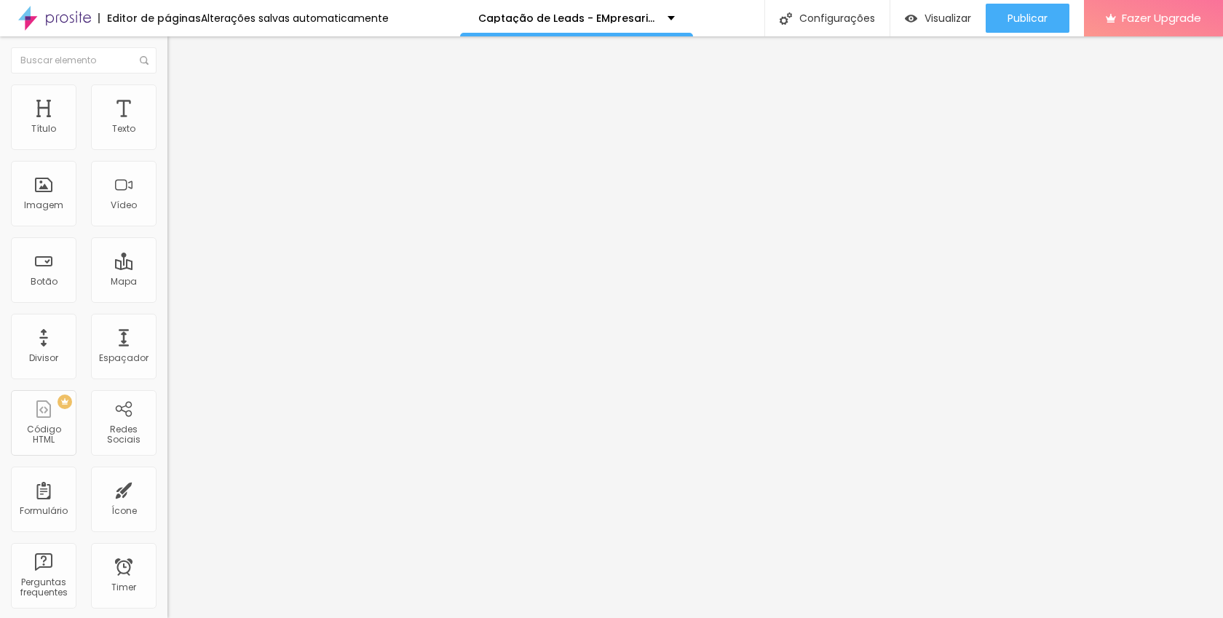
click at [167, 97] on li "Estilo" at bounding box center [250, 91] width 167 height 15
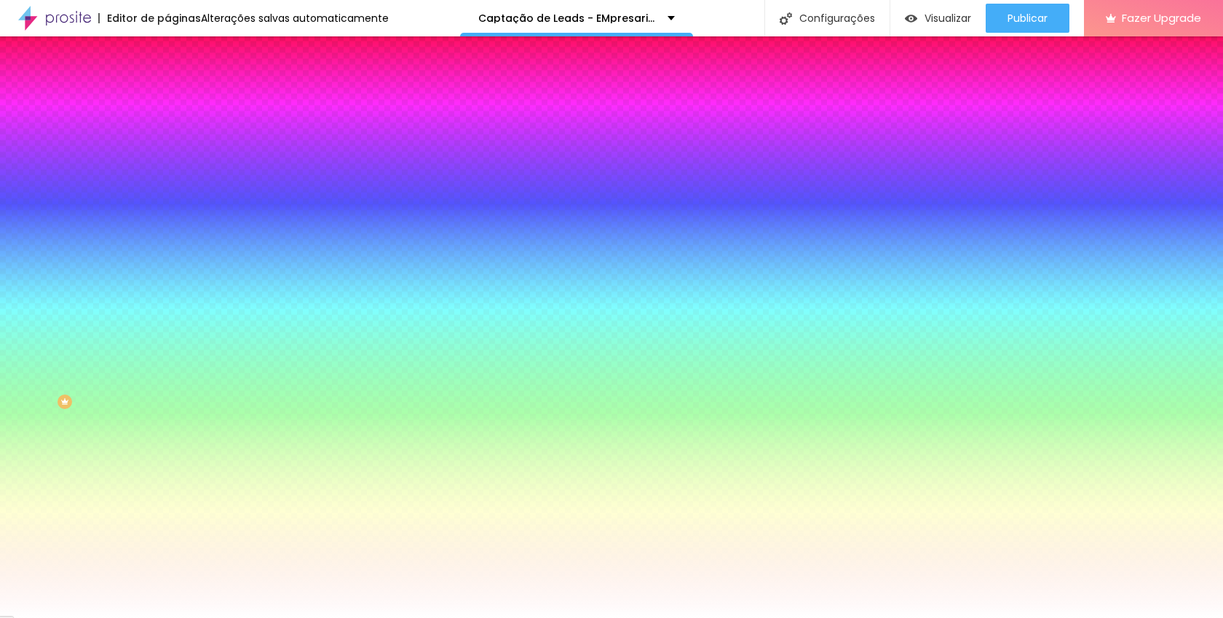
scroll to position [1, 0]
paste input "D74928"
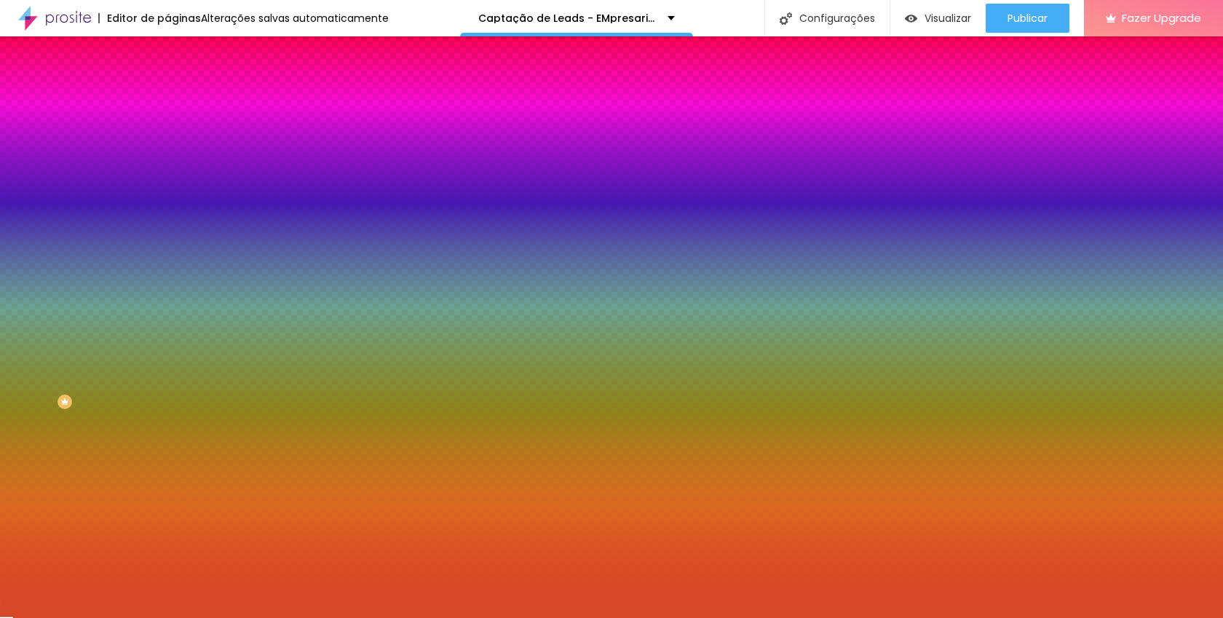
scroll to position [0, 0]
click at [167, 198] on div at bounding box center [250, 198] width 167 height 0
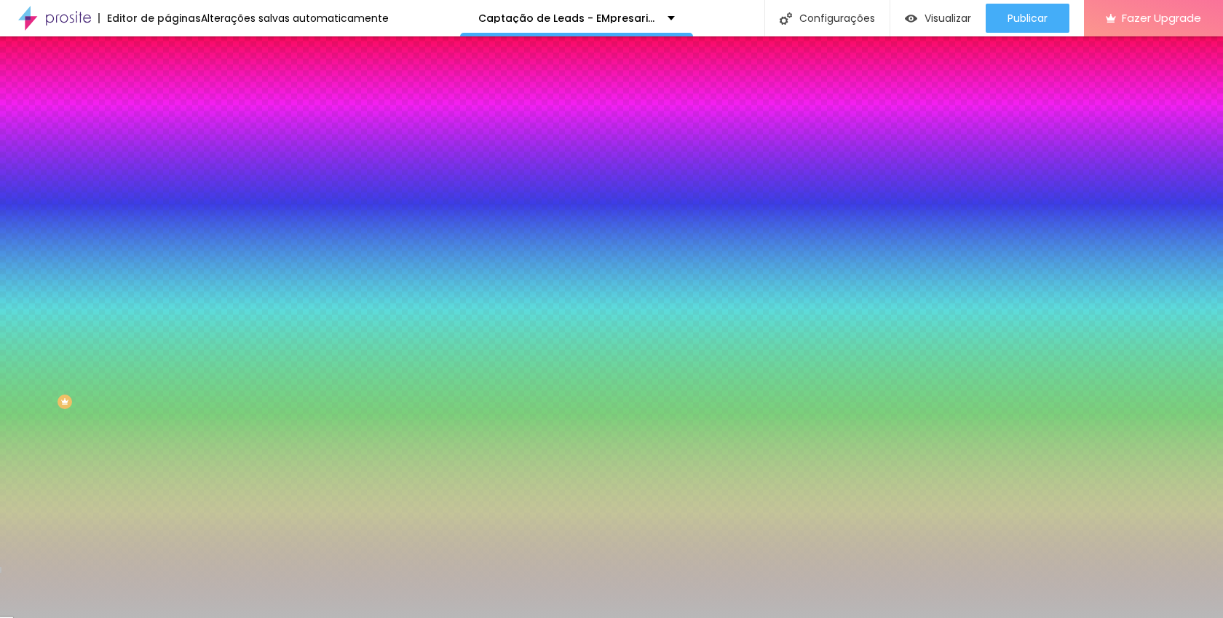
type input "#B9B9B9"
drag, startPoint x: 99, startPoint y: 298, endPoint x: 17, endPoint y: 312, distance: 82.7
click at [167, 213] on div at bounding box center [250, 213] width 167 height 0
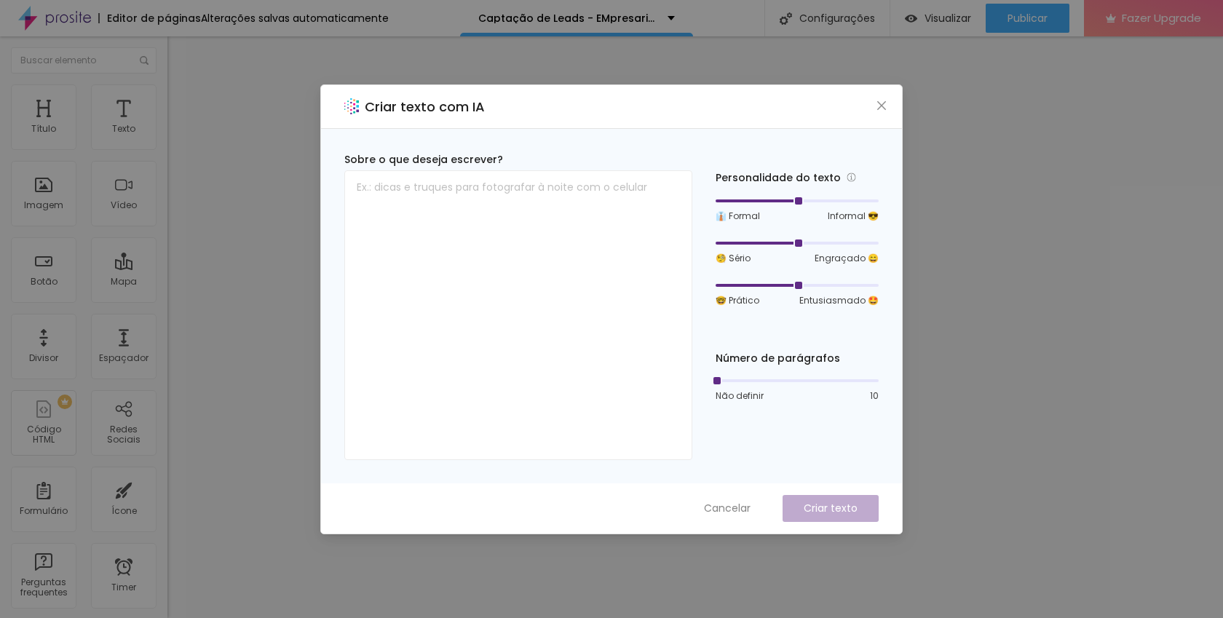
click at [746, 200] on div at bounding box center [757, 201] width 82 height 3
click at [761, 240] on div at bounding box center [797, 243] width 163 height 9
click at [758, 287] on div at bounding box center [797, 285] width 163 height 9
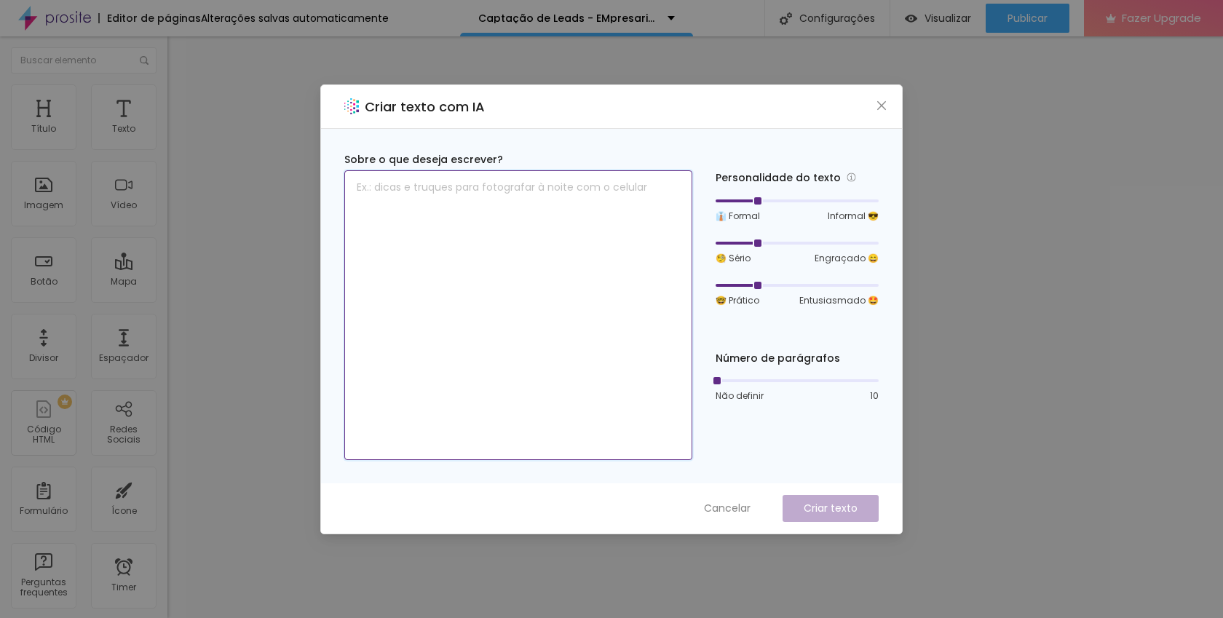
click at [544, 267] on textarea at bounding box center [518, 315] width 348 height 290
paste textarea "d74928"
type textarea "Fotografia corporativas, shows, gastronomia e criativa"
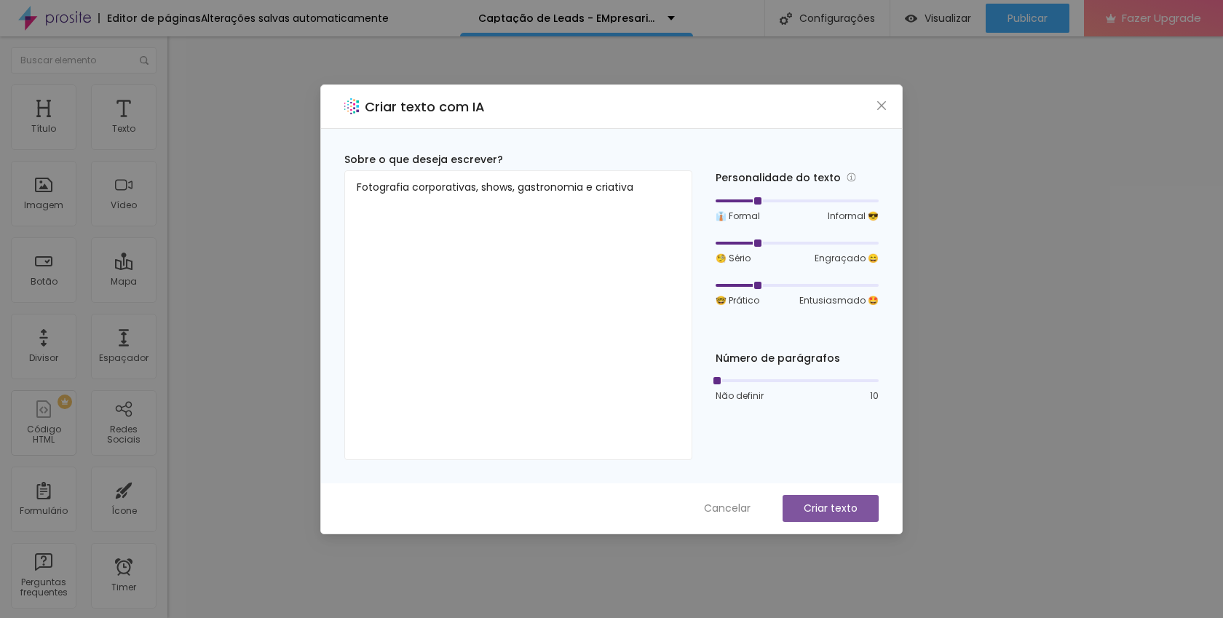
click at [828, 508] on p "Criar texto" at bounding box center [831, 508] width 54 height 15
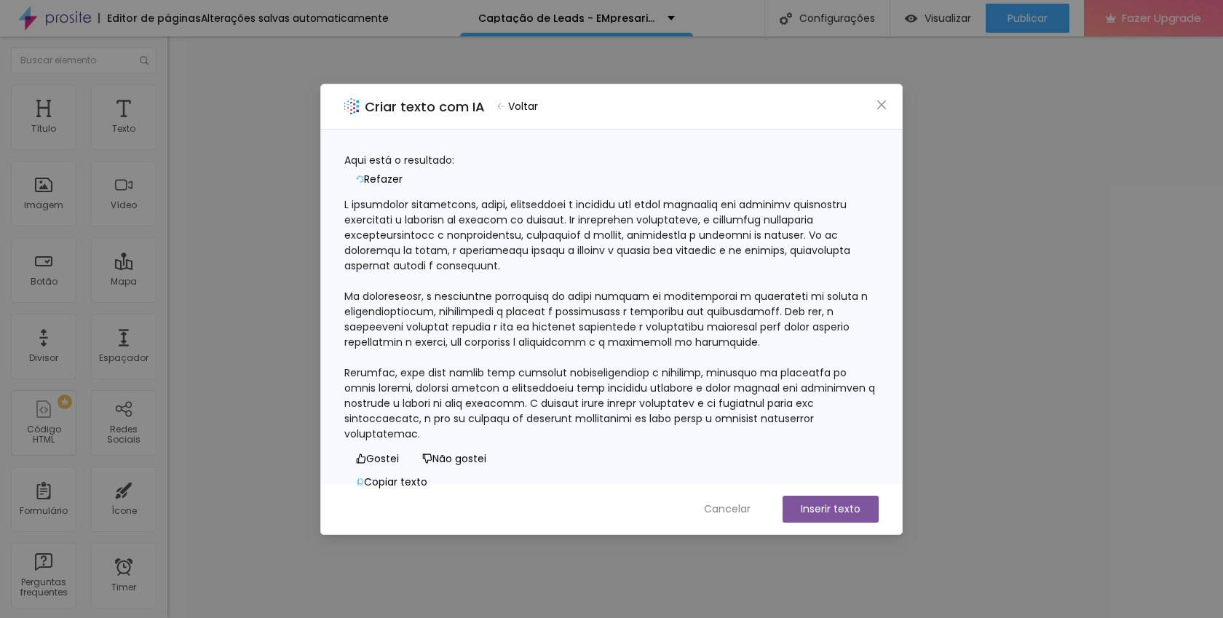
scroll to position [60, 0]
click at [505, 105] on icon "button" at bounding box center [501, 106] width 8 height 7
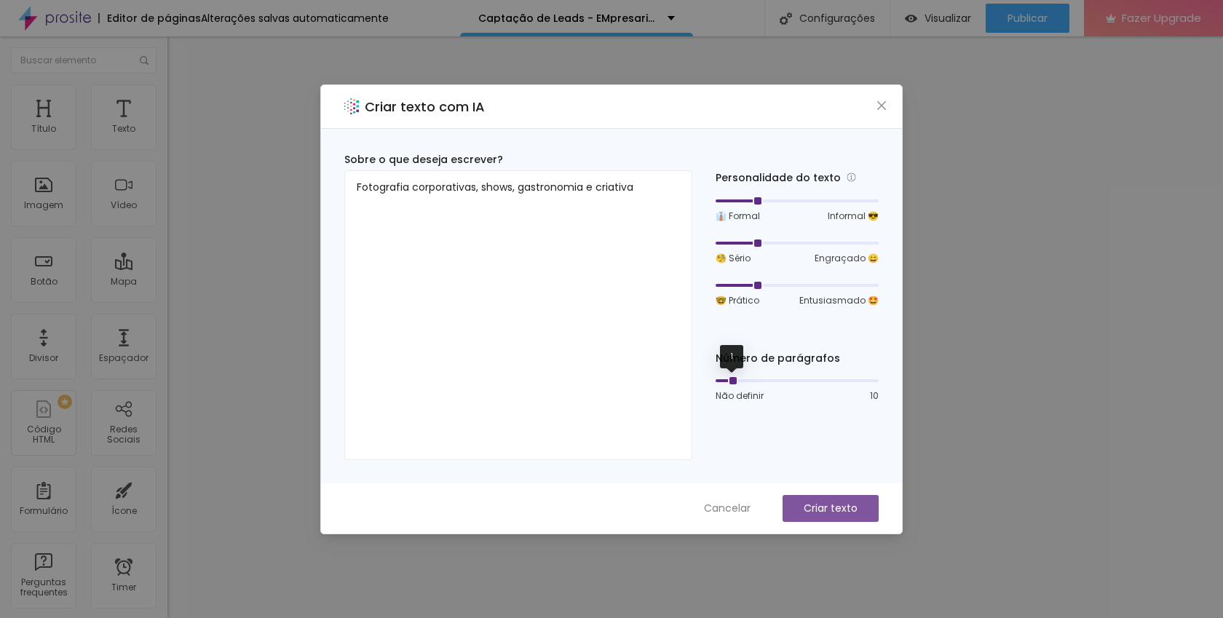
drag, startPoint x: 721, startPoint y: 380, endPoint x: 730, endPoint y: 380, distance: 8.7
click at [730, 380] on div at bounding box center [731, 380] width 7 height 7
click at [832, 503] on p "Criar texto" at bounding box center [831, 508] width 54 height 15
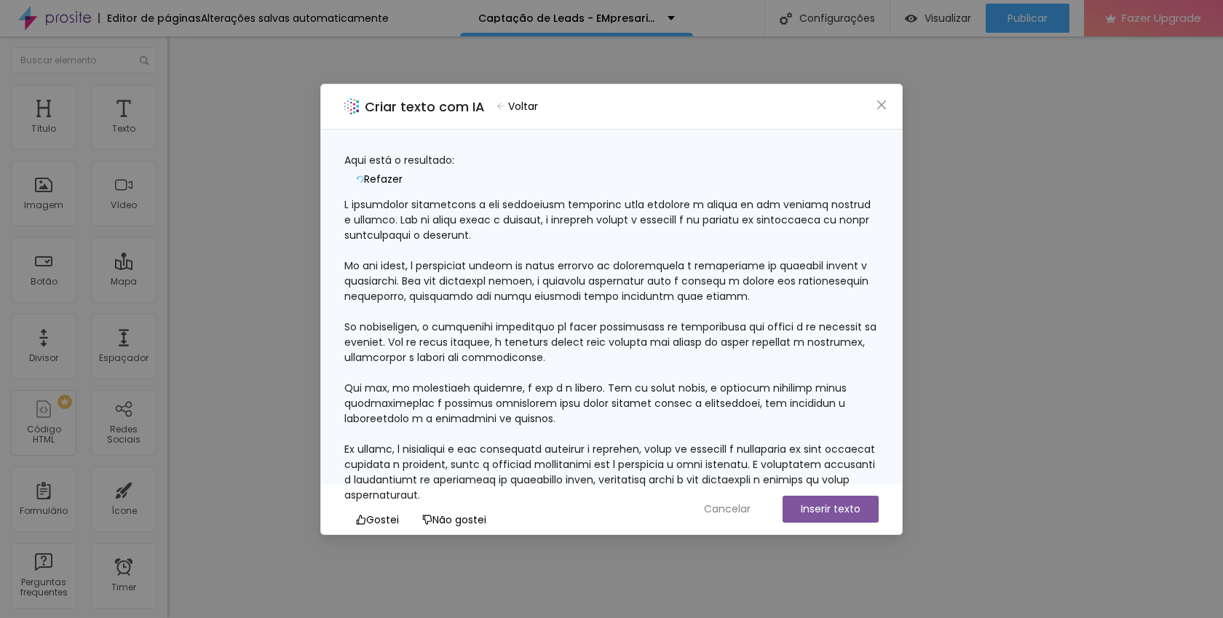
scroll to position [97, 0]
drag, startPoint x: 404, startPoint y: 299, endPoint x: 591, endPoint y: 296, distance: 186.4
click at [591, 296] on div at bounding box center [611, 350] width 534 height 306
copy div "na fotografia criativa, o céu é o limite"
click at [730, 505] on span "Cancelar" at bounding box center [727, 509] width 47 height 15
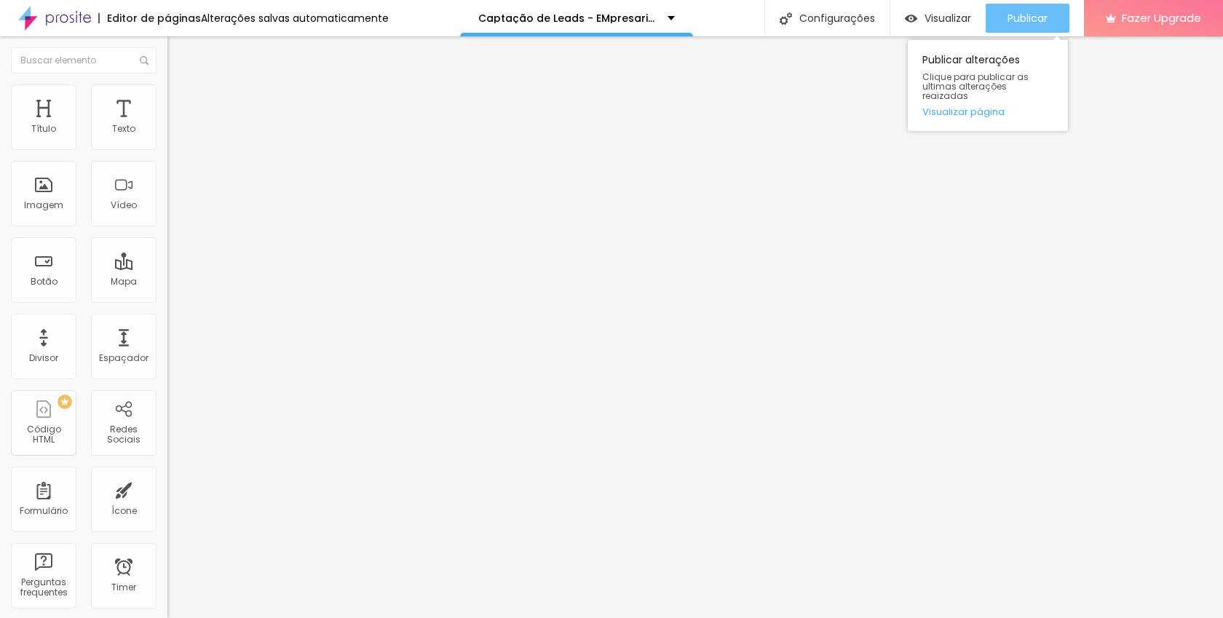
click at [1017, 13] on span "Publicar" at bounding box center [1028, 18] width 40 height 12
click at [1022, 12] on span "Publicar" at bounding box center [1028, 18] width 40 height 12
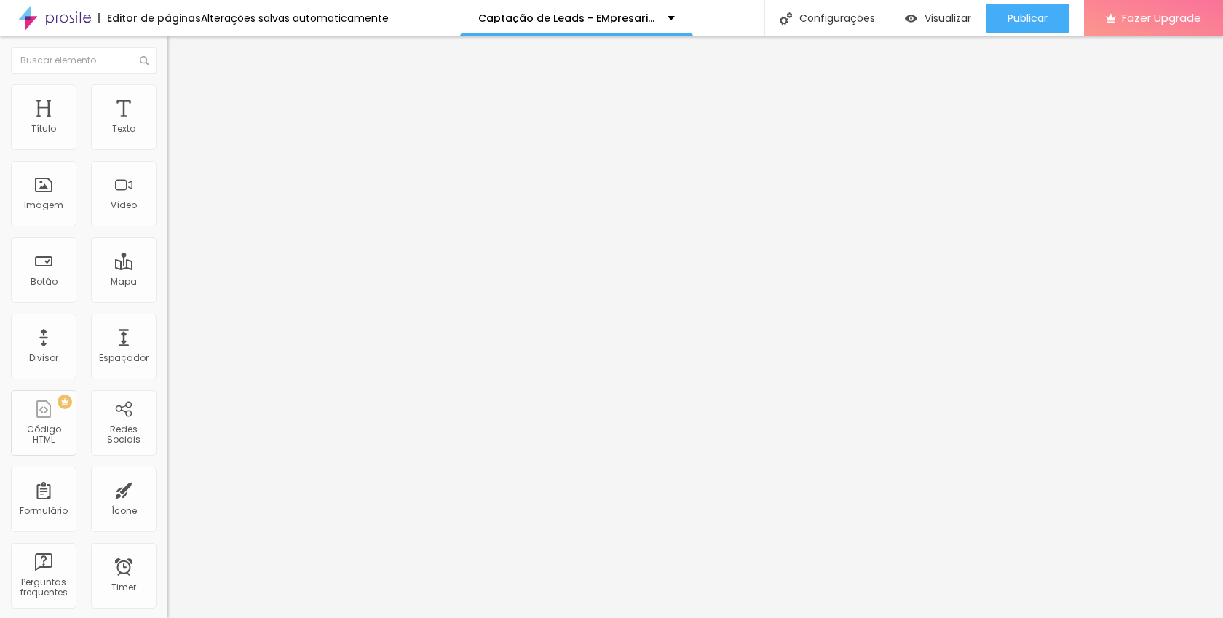
click at [167, 303] on img at bounding box center [172, 308] width 10 height 10
click at [167, 294] on div "Instagram" at bounding box center [250, 298] width 167 height 9
click at [167, 495] on input "https://" at bounding box center [254, 502] width 175 height 15
type input "[URL][DOMAIN_NAME]"
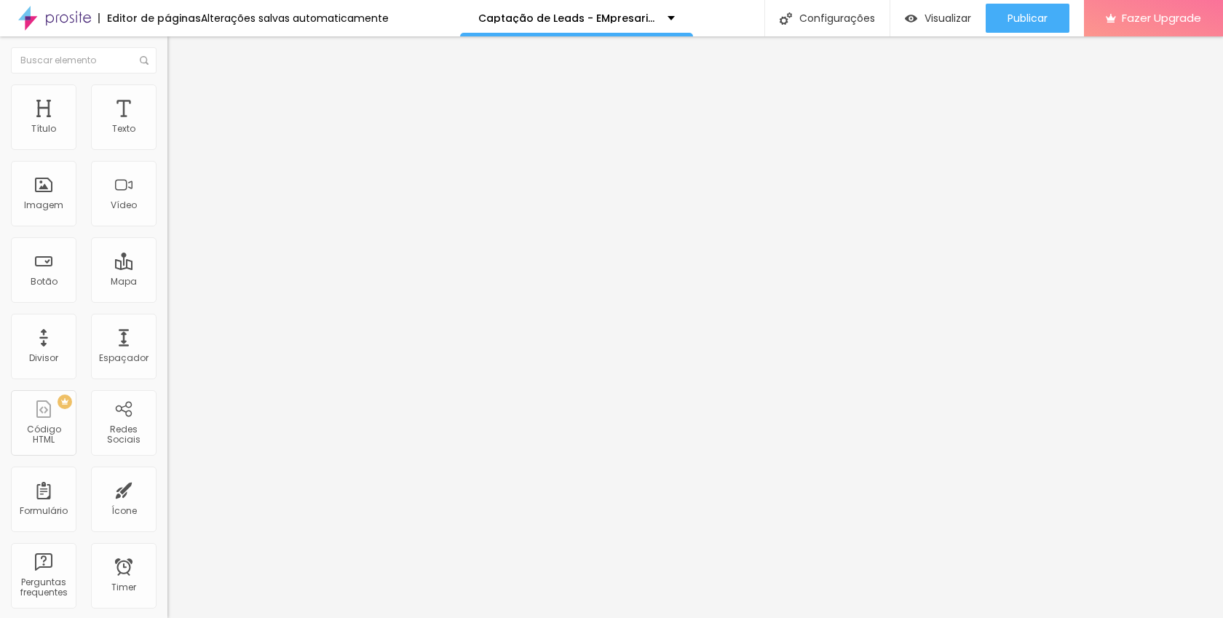
click at [167, 452] on div "Editar Redes Sociais Conteúdo Estilo Avançado Instagram Rede social Instagram E…" at bounding box center [250, 327] width 167 height 582
click at [167, 90] on img at bounding box center [173, 90] width 13 height 13
click at [178, 52] on img "button" at bounding box center [184, 53] width 12 height 12
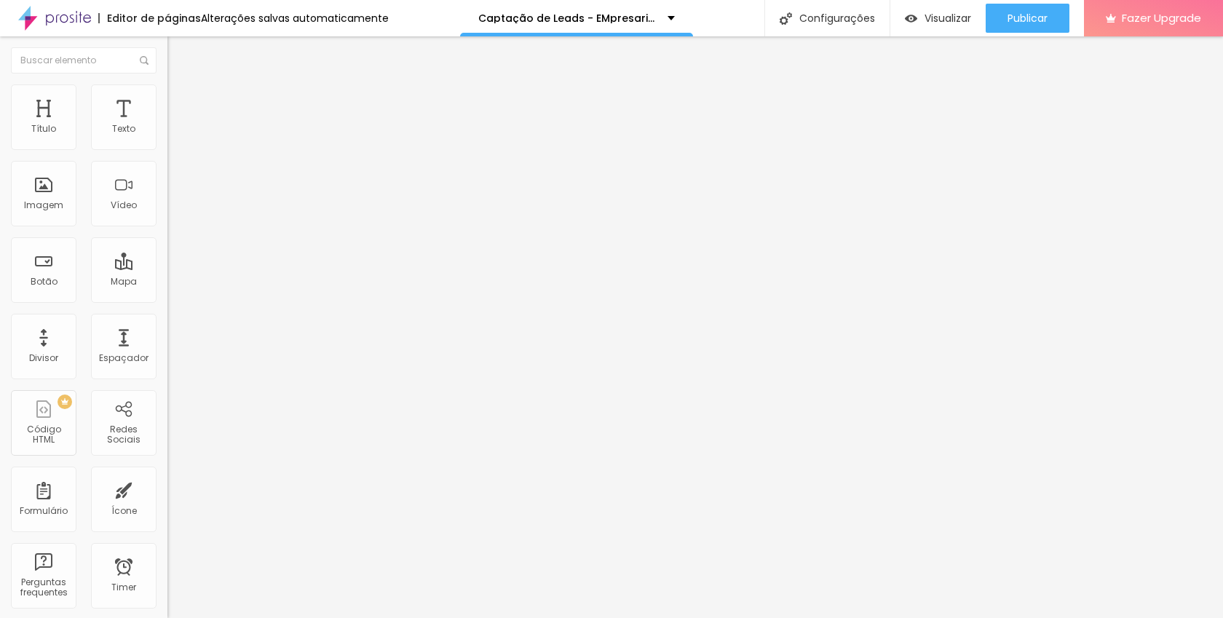
click at [167, 45] on button "Editar Título" at bounding box center [250, 52] width 167 height 33
click at [178, 52] on img "button" at bounding box center [184, 53] width 12 height 12
click at [189, 151] on div "Conectar" at bounding box center [215, 145] width 52 height 12
click at [167, 300] on input "https://" at bounding box center [254, 292] width 175 height 15
paste input "https://contate.me/5542999377008"
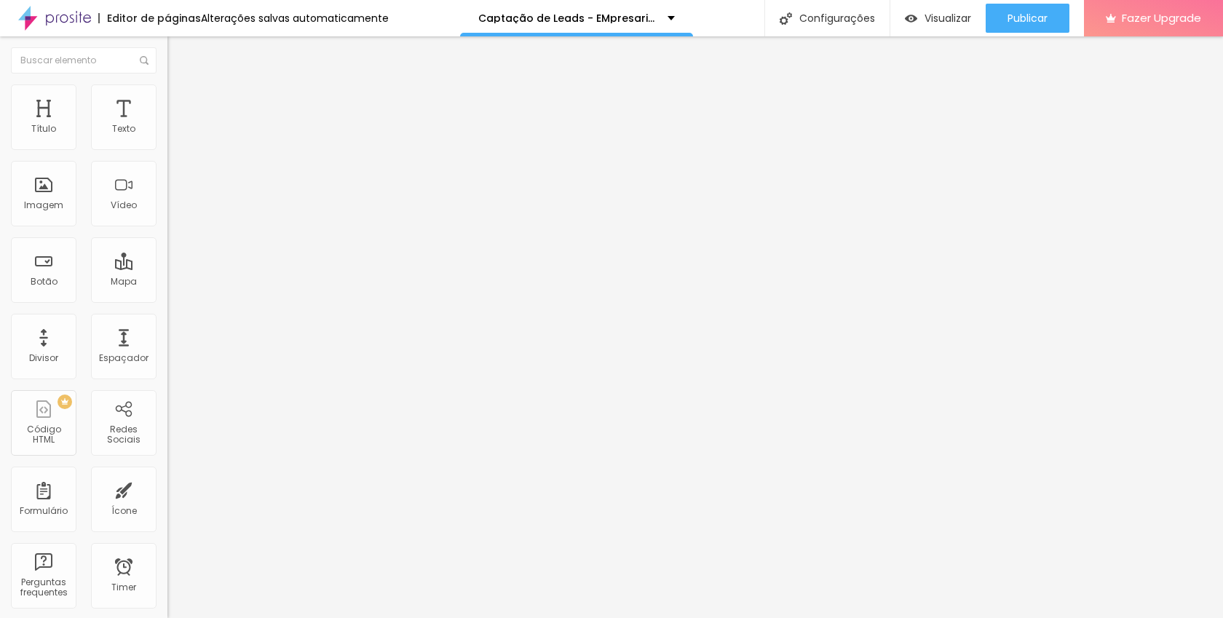
scroll to position [0, 59]
type input "https://https://contate.me/5542999377008"
click at [167, 318] on div at bounding box center [250, 318] width 167 height 0
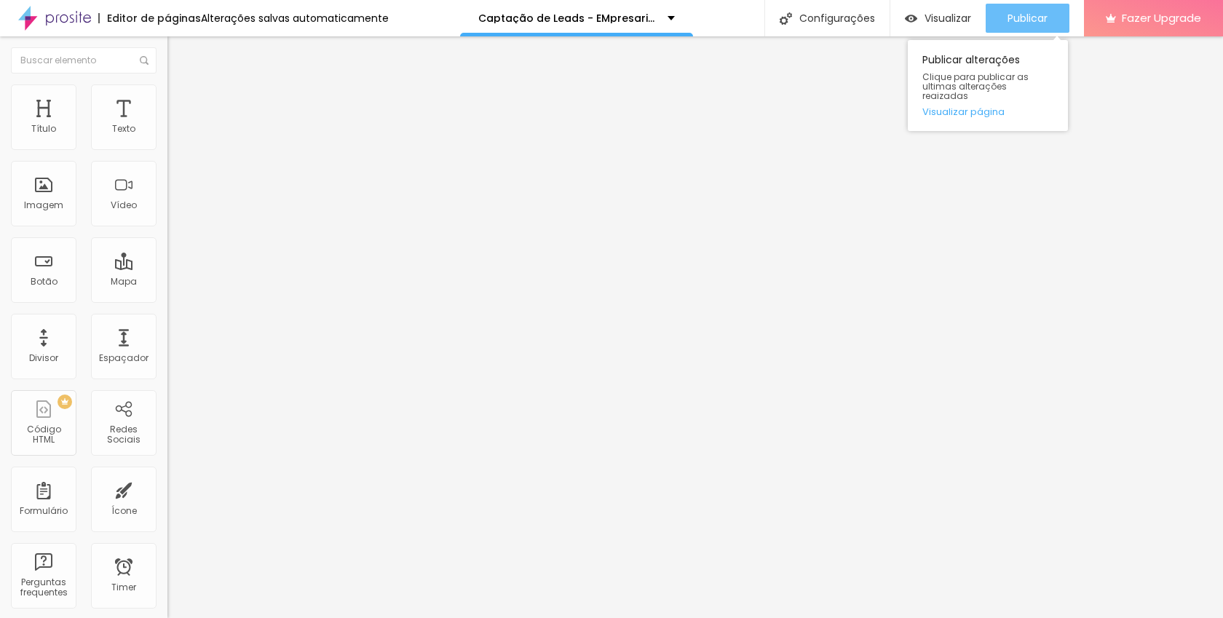
click at [1031, 16] on span "Publicar" at bounding box center [1028, 18] width 40 height 12
